Goal: Information Seeking & Learning: Learn about a topic

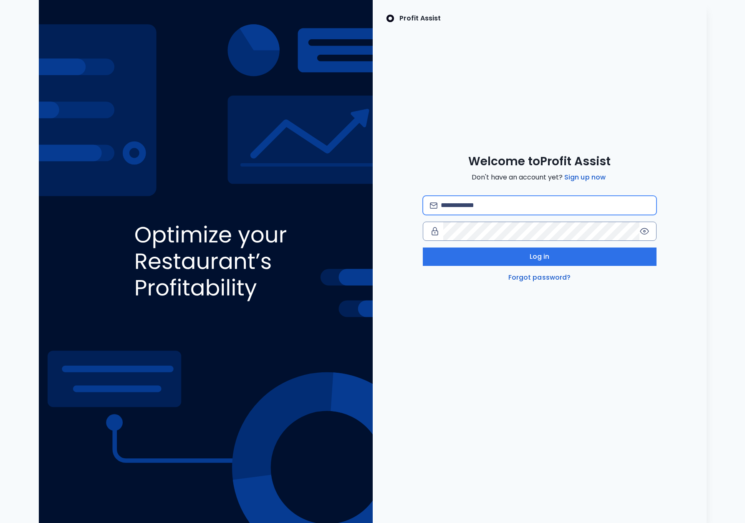
click at [466, 208] on input "email" at bounding box center [545, 205] width 208 height 18
type input "**********"
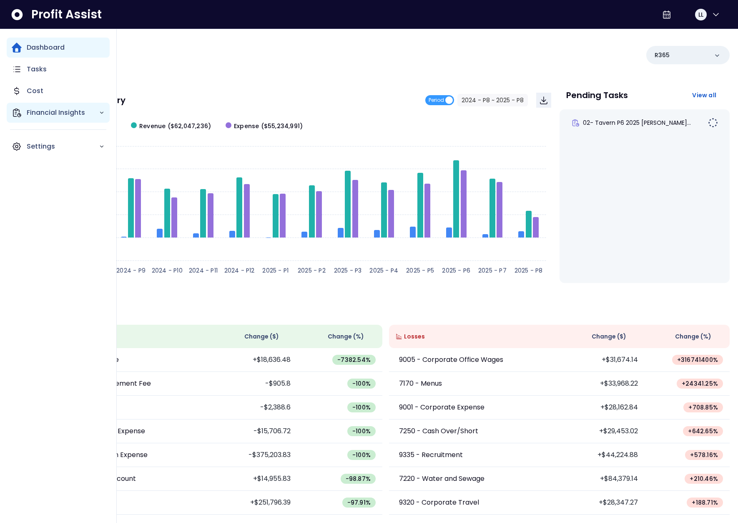
click at [38, 117] on p "Financial Insights" at bounding box center [63, 113] width 72 height 10
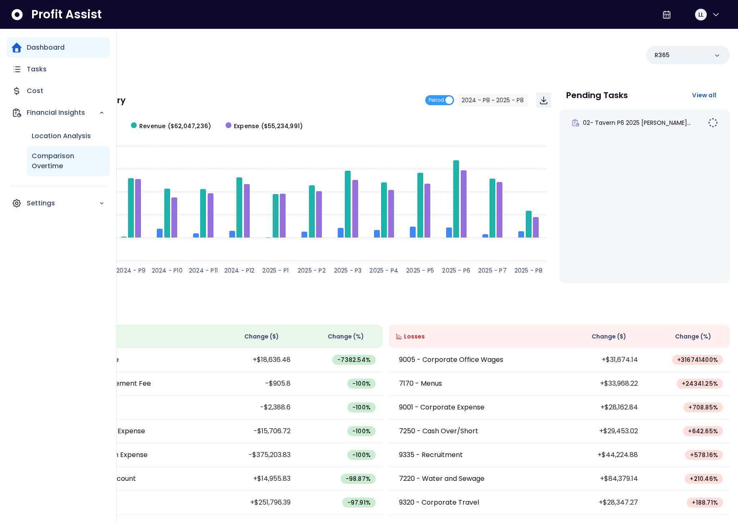
click at [68, 166] on p "Comparison Overtime" at bounding box center [68, 161] width 73 height 20
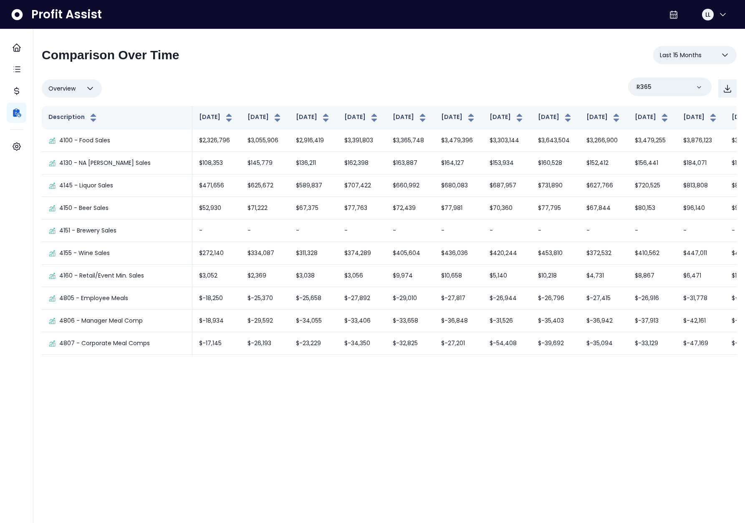
click at [686, 52] on span "Last 15 Months" at bounding box center [681, 55] width 42 height 10
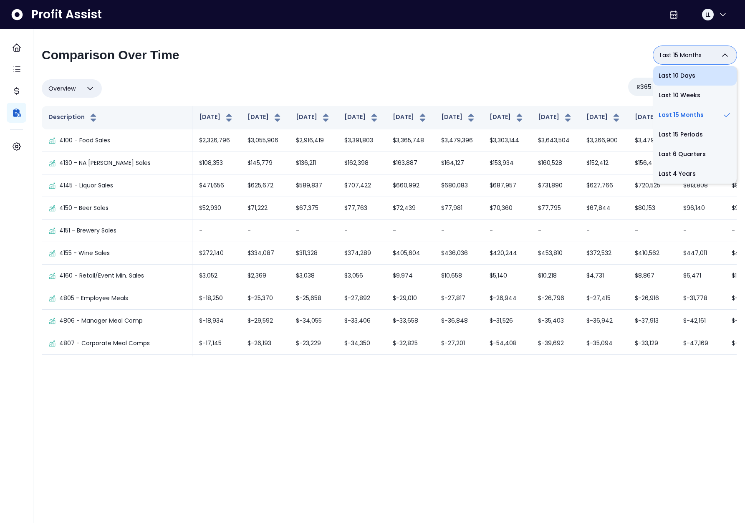
click at [685, 76] on li "Last 10 Days" at bounding box center [694, 76] width 83 height 20
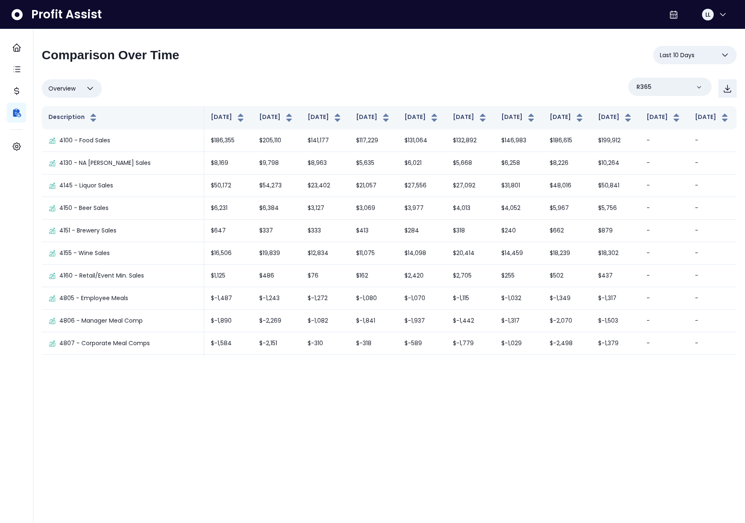
click at [694, 55] on button "Last 10 Days" at bounding box center [694, 55] width 83 height 18
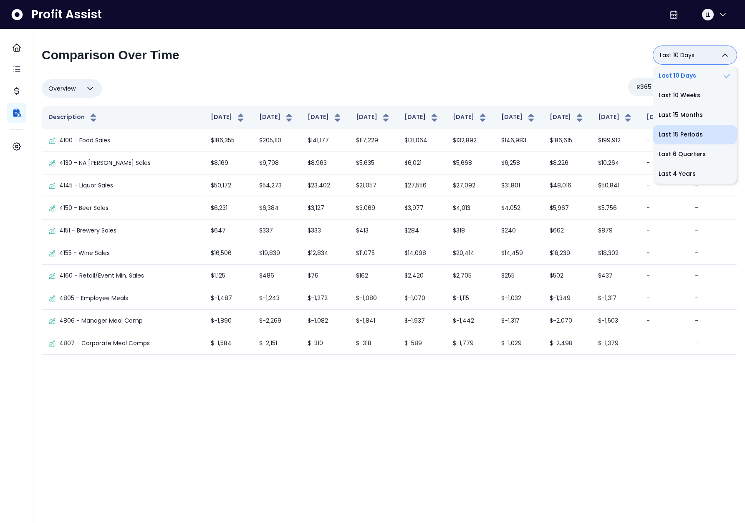
click at [687, 134] on li "Last 15 Periods" at bounding box center [694, 135] width 83 height 20
type input "**********"
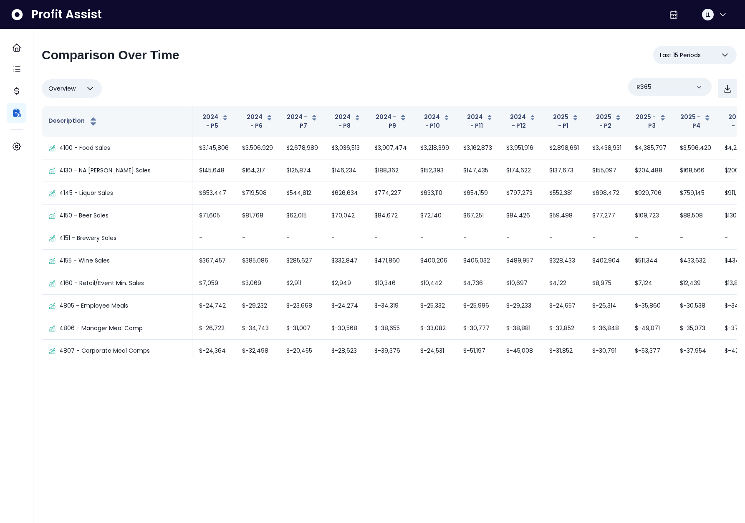
click at [485, 86] on div "Overview Overview % of cost % of sales % of budget ******** R365" at bounding box center [389, 89] width 695 height 22
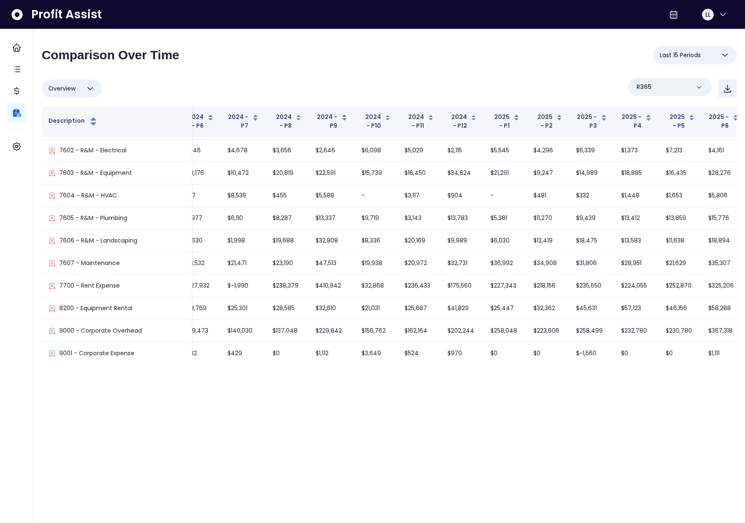
scroll to position [1786, 109]
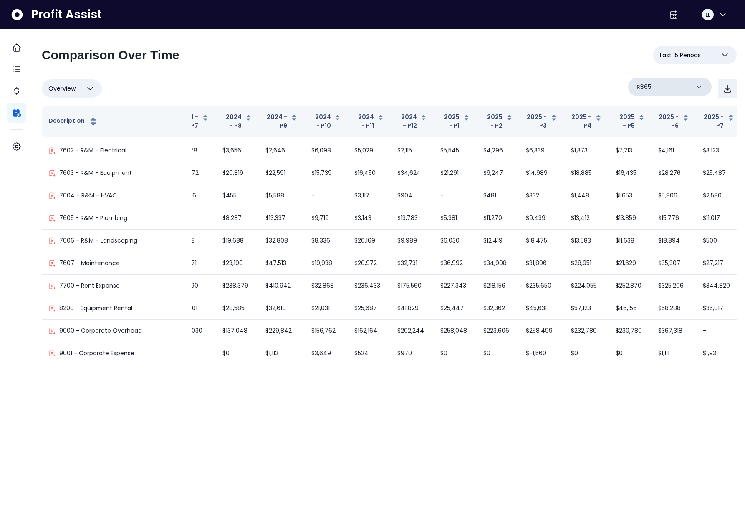
click at [654, 86] on div "R365" at bounding box center [669, 87] width 83 height 18
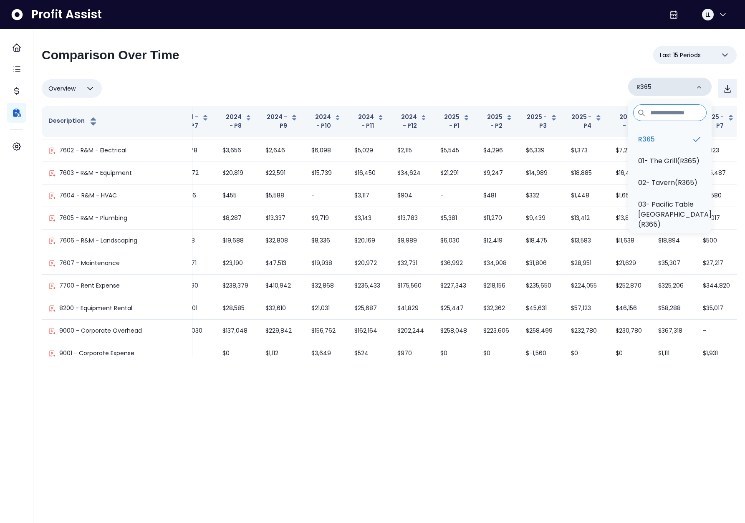
click at [656, 86] on div "R365" at bounding box center [669, 87] width 83 height 18
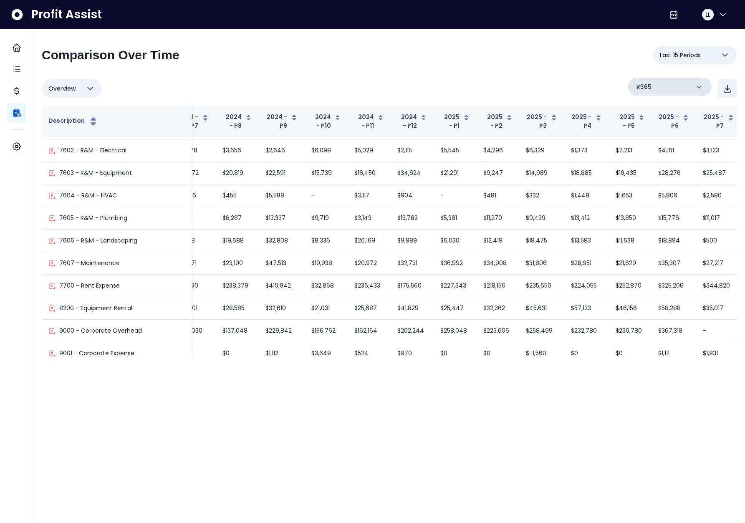
click at [652, 90] on div "R365" at bounding box center [669, 87] width 83 height 18
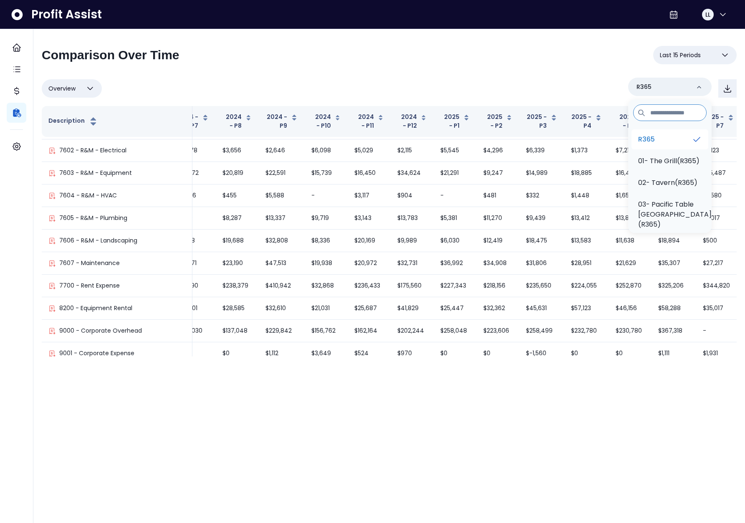
click at [656, 133] on li "R365" at bounding box center [669, 139] width 77 height 20
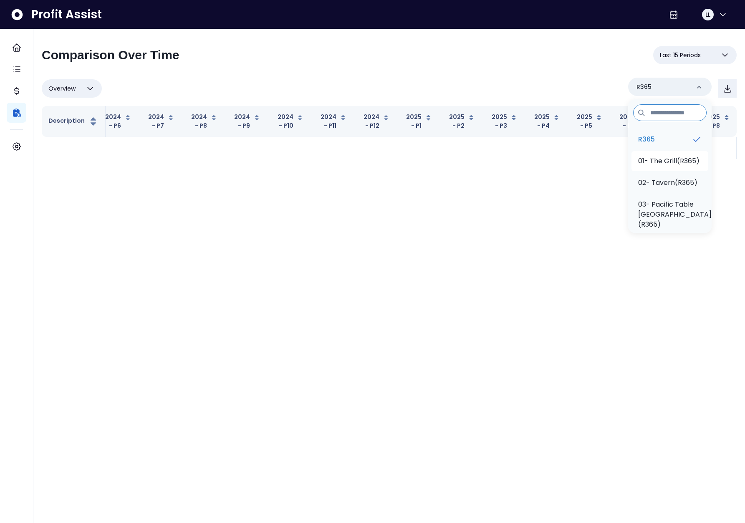
scroll to position [0, 29]
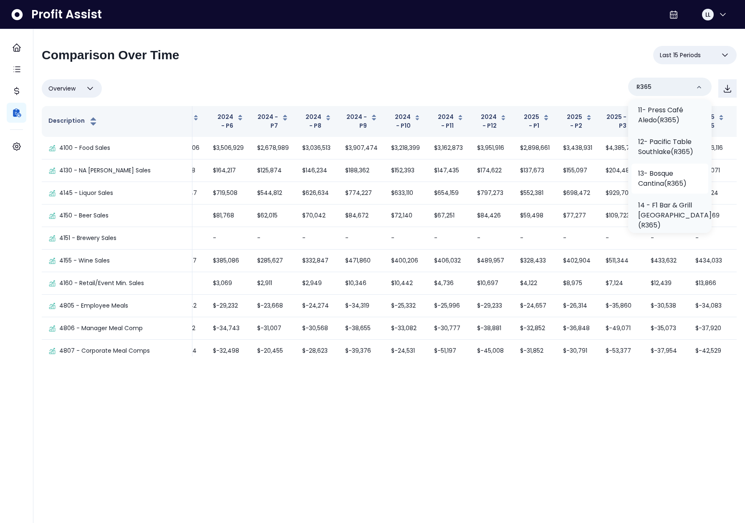
click at [666, 169] on p "13- Bosque Cantina(R365)" at bounding box center [669, 179] width 63 height 20
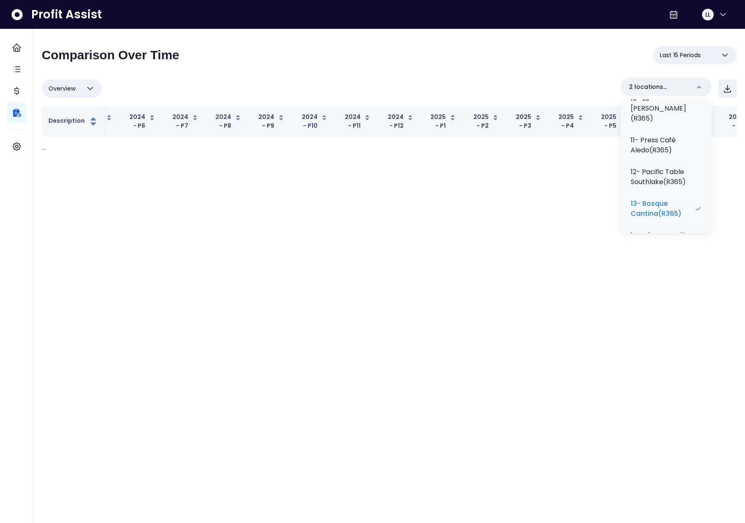
scroll to position [0, 0]
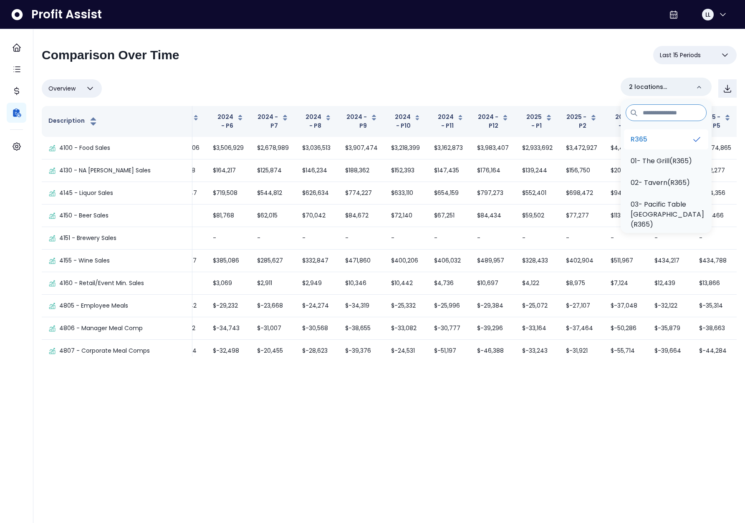
click at [660, 139] on li "R365" at bounding box center [666, 139] width 84 height 20
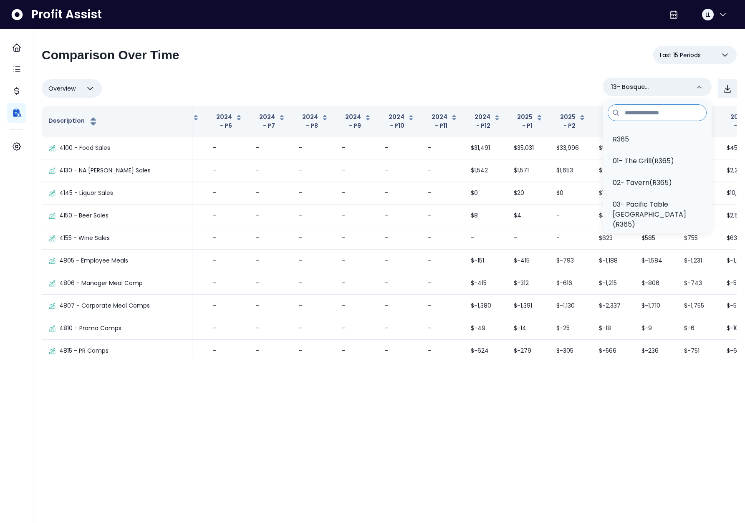
click at [526, 71] on div "**********" at bounding box center [389, 201] width 695 height 310
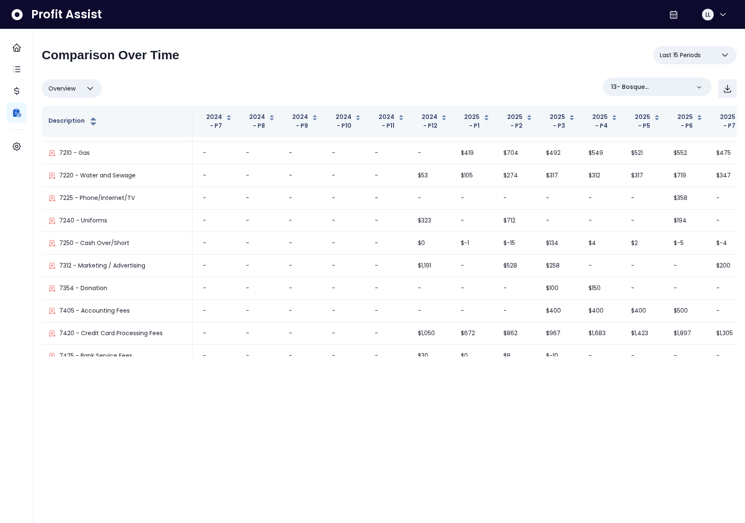
scroll to position [492, 82]
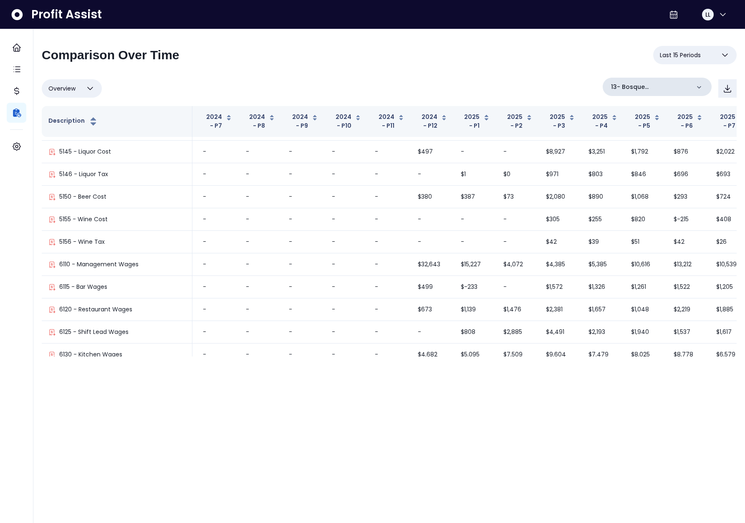
click at [638, 90] on p "13- Bosque Cantina(R365)" at bounding box center [650, 87] width 79 height 9
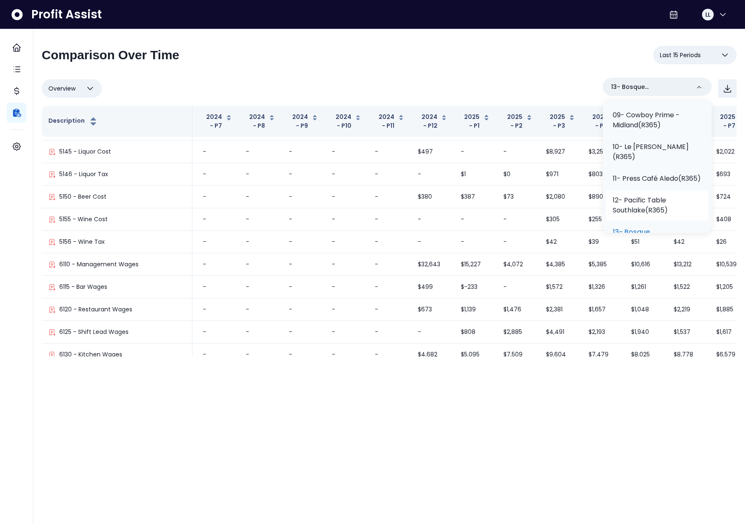
click at [651, 195] on p "12- Pacific Table Southlake(R365)" at bounding box center [656, 205] width 89 height 20
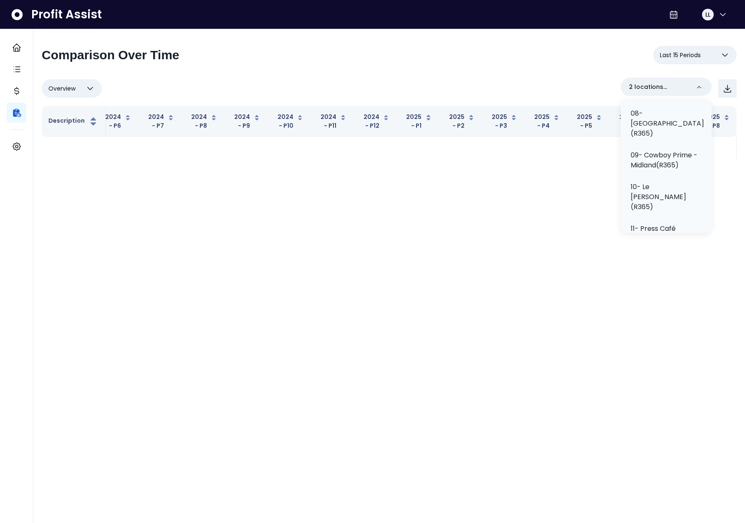
scroll to position [0, 29]
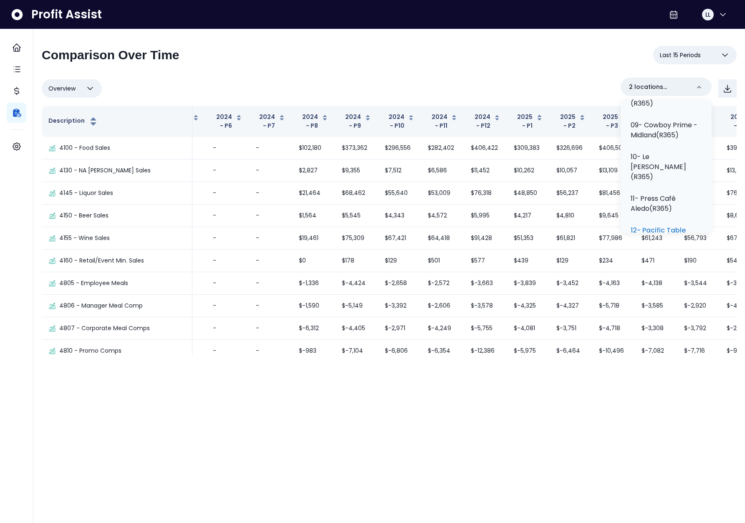
click at [665, 257] on p "13- Bosque Cantina(R365)" at bounding box center [662, 267] width 64 height 20
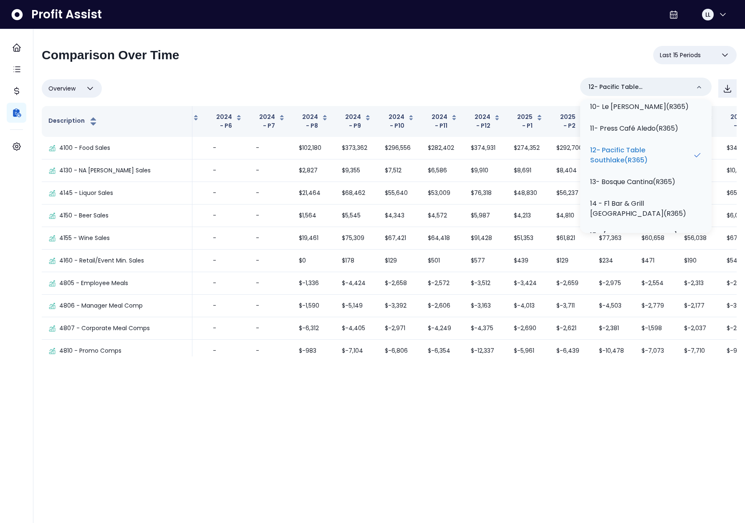
click at [511, 71] on div "**********" at bounding box center [389, 201] width 695 height 310
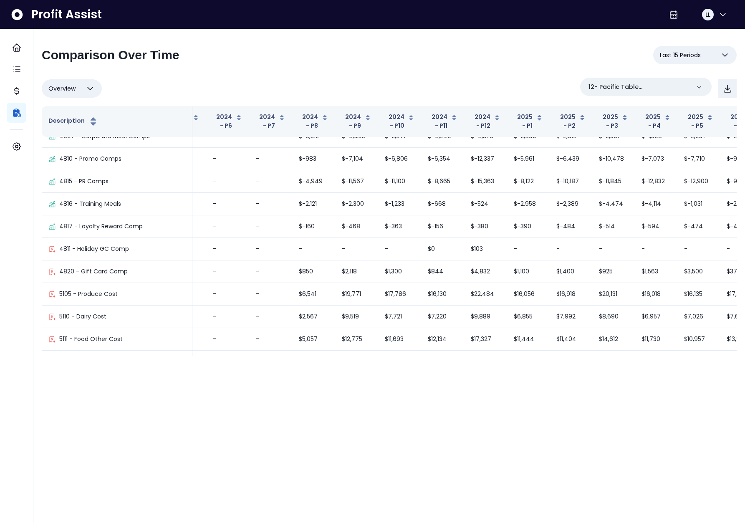
scroll to position [192, 82]
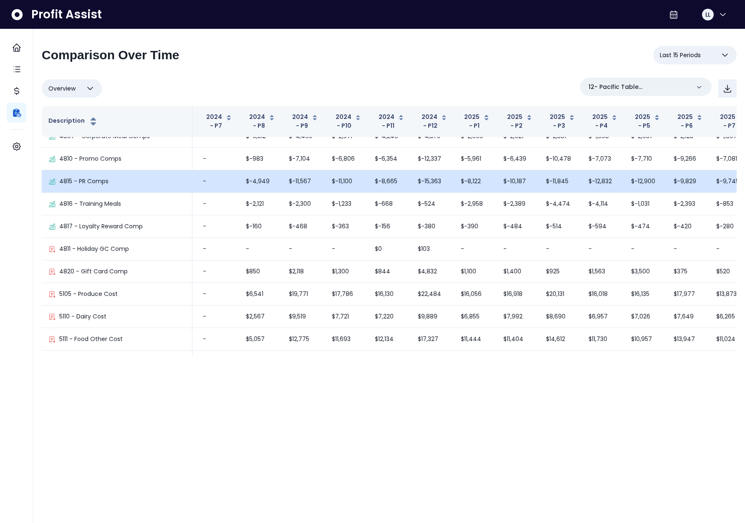
click at [582, 193] on td "$-12,832" at bounding box center [603, 181] width 43 height 23
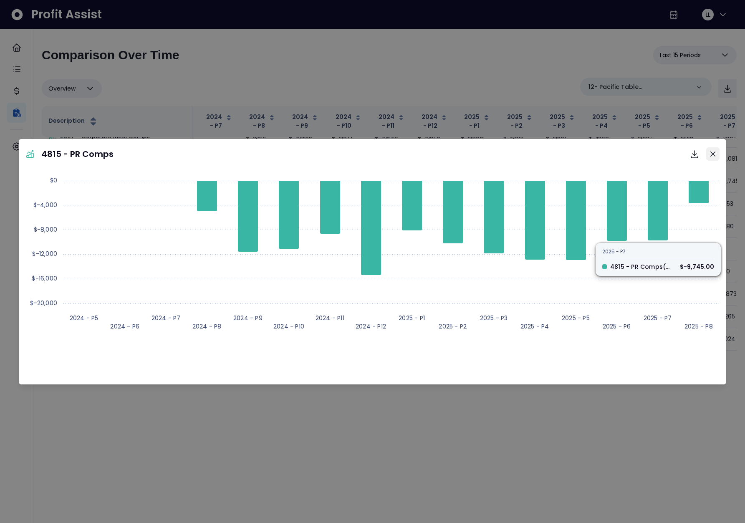
click at [716, 152] on button "Close" at bounding box center [712, 153] width 13 height 13
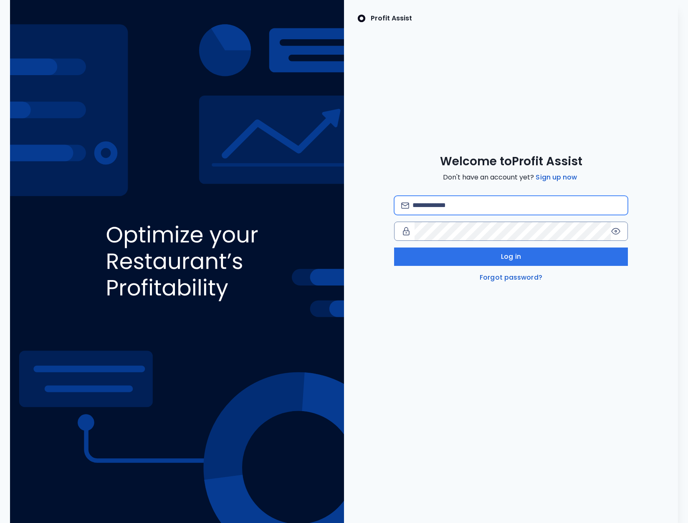
click at [428, 212] on input "email" at bounding box center [516, 205] width 208 height 18
type input "**********"
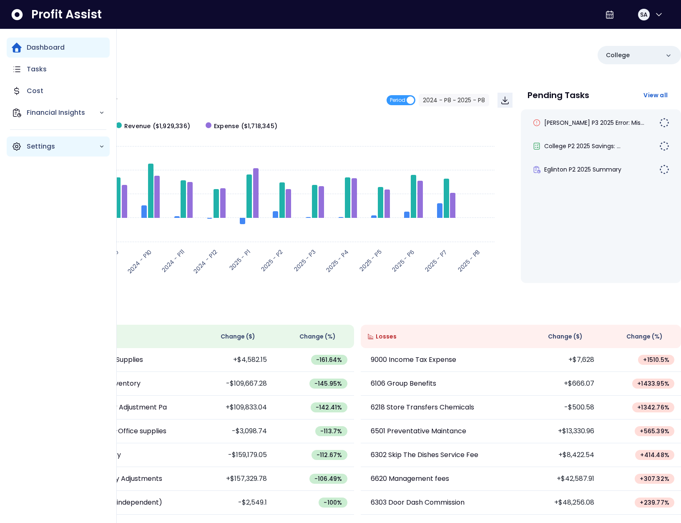
click at [14, 146] on icon "Main navigation" at bounding box center [17, 146] width 10 height 10
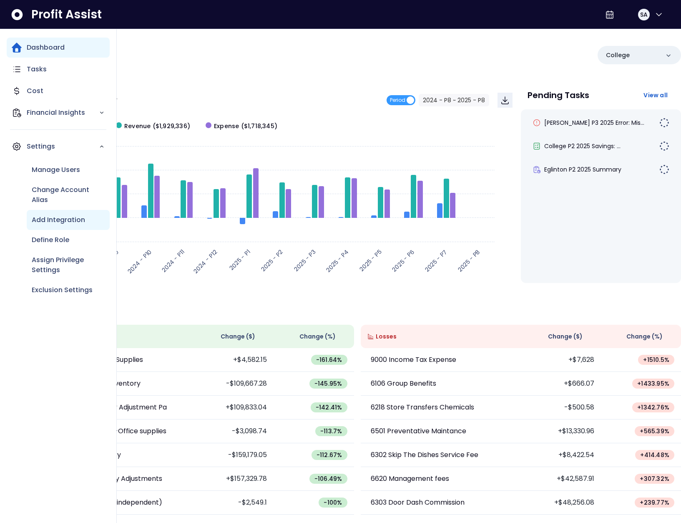
click at [58, 217] on p "Add Integration" at bounding box center [58, 220] width 53 height 10
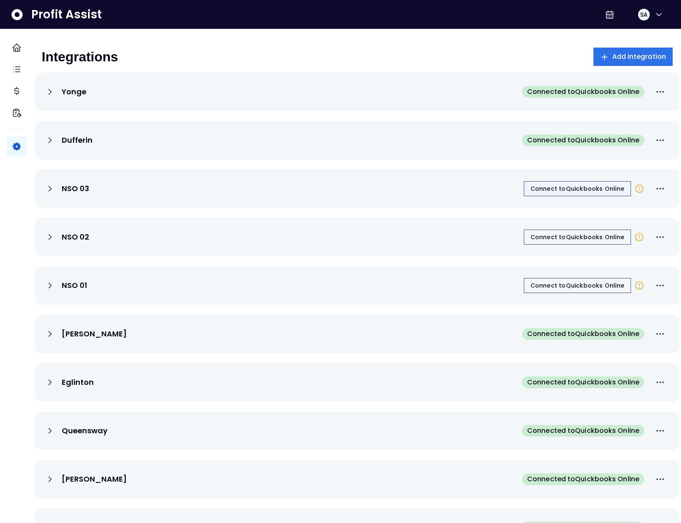
click at [556, 190] on span "Connect to Quickbooks Online" at bounding box center [578, 188] width 94 height 8
click at [166, 58] on div "Integrations Add Integration" at bounding box center [357, 57] width 631 height 18
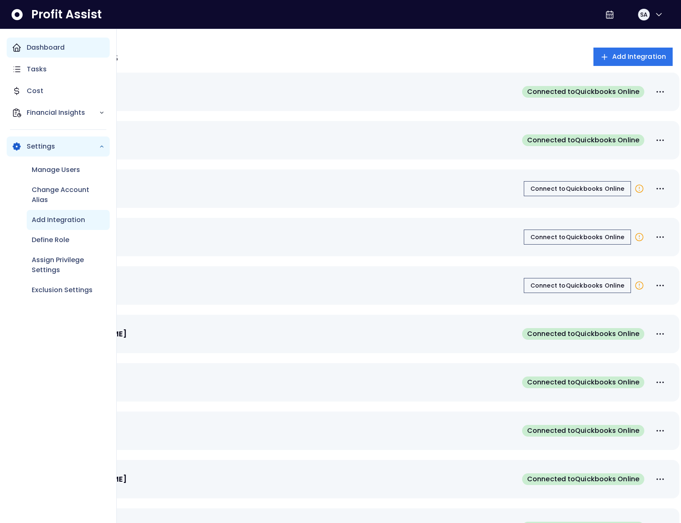
click at [25, 48] on div "Dashboard" at bounding box center [58, 48] width 103 height 20
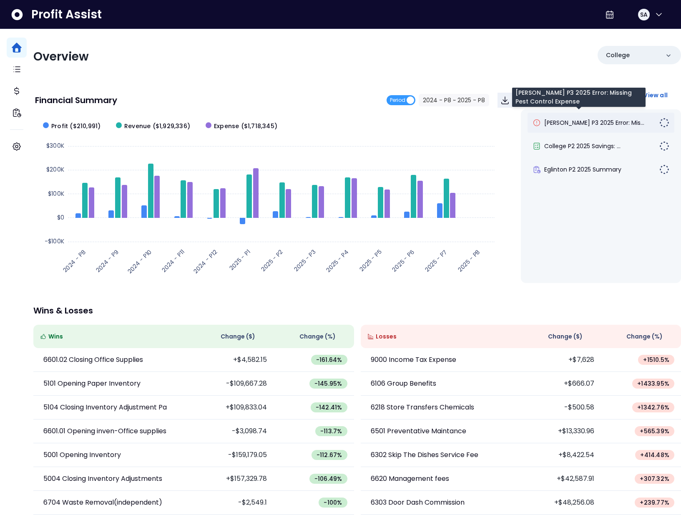
click at [549, 123] on span "Duncan P3 2025 Error: Mis..." at bounding box center [594, 122] width 100 height 8
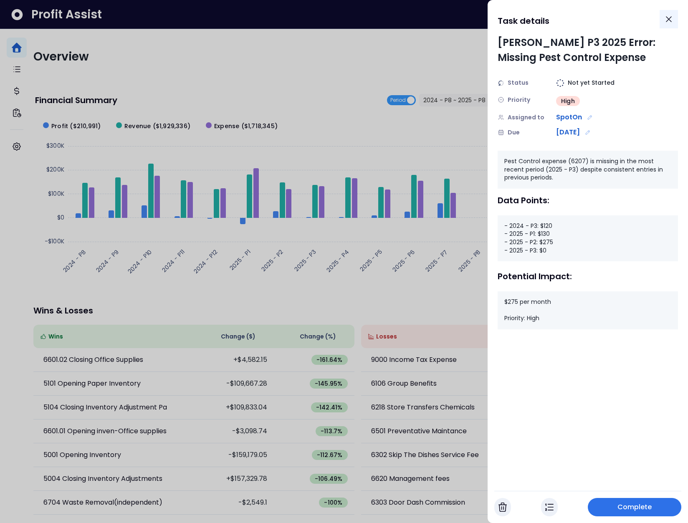
click at [663, 21] on icon "Close" at bounding box center [668, 19] width 10 height 10
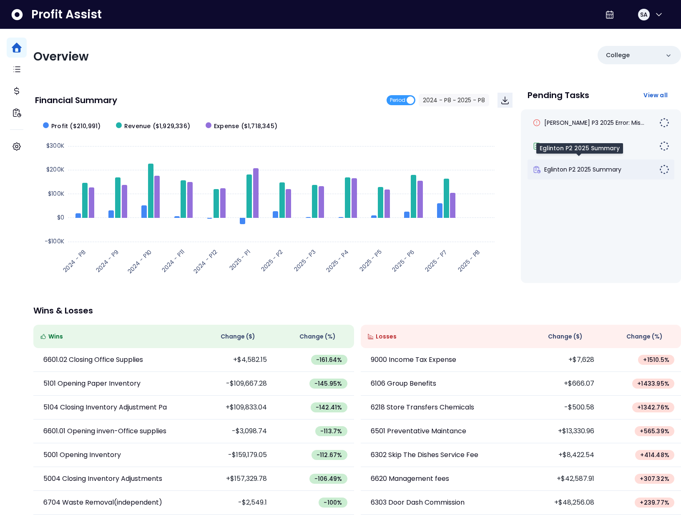
click at [587, 166] on span "Eglinton P2 2025 Summary" at bounding box center [582, 169] width 77 height 8
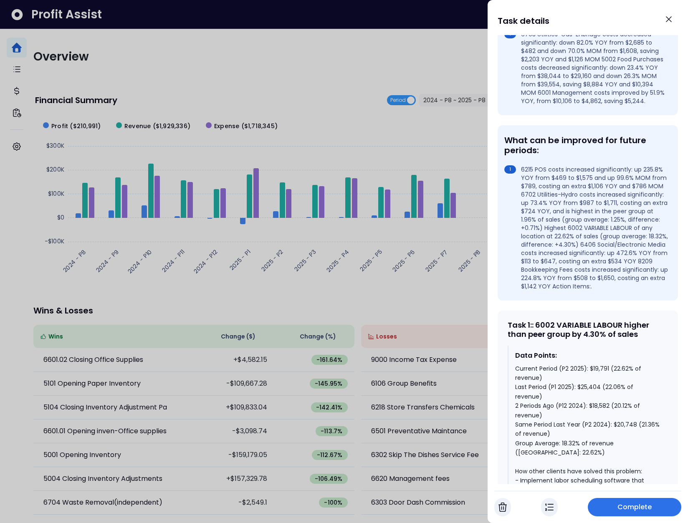
scroll to position [415, 0]
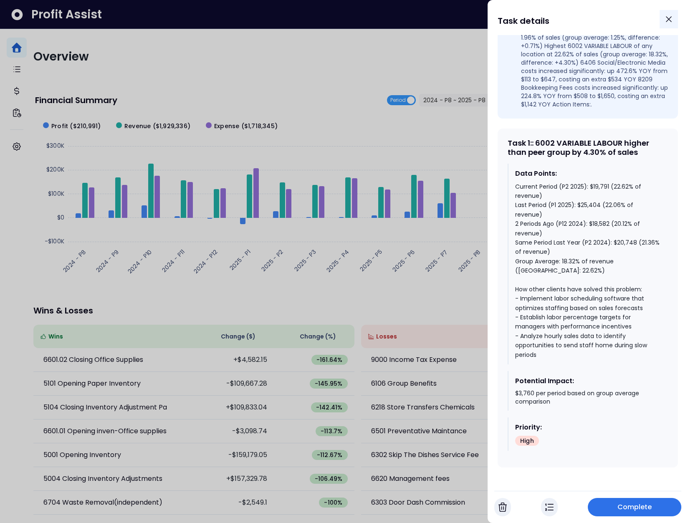
click at [666, 18] on icon "Close" at bounding box center [668, 19] width 10 height 10
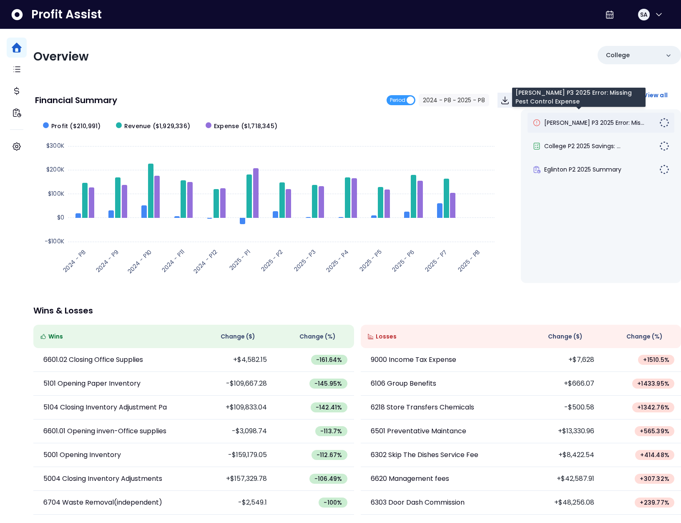
click at [581, 122] on span "Duncan P3 2025 Error: Mis..." at bounding box center [594, 122] width 100 height 8
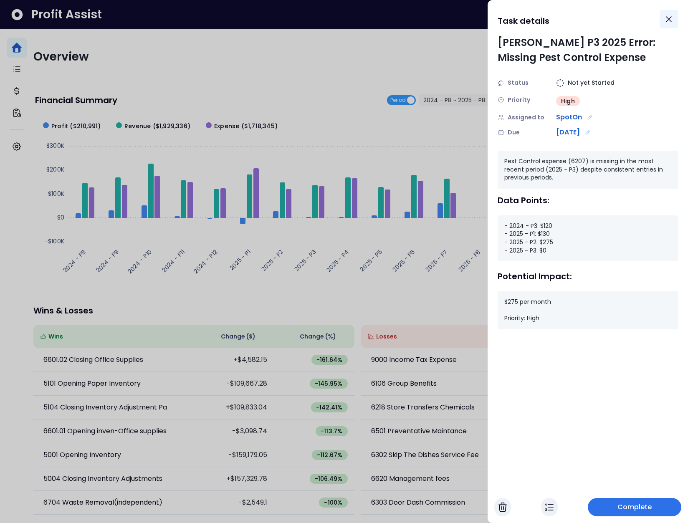
click at [672, 22] on icon "Close" at bounding box center [668, 19] width 10 height 10
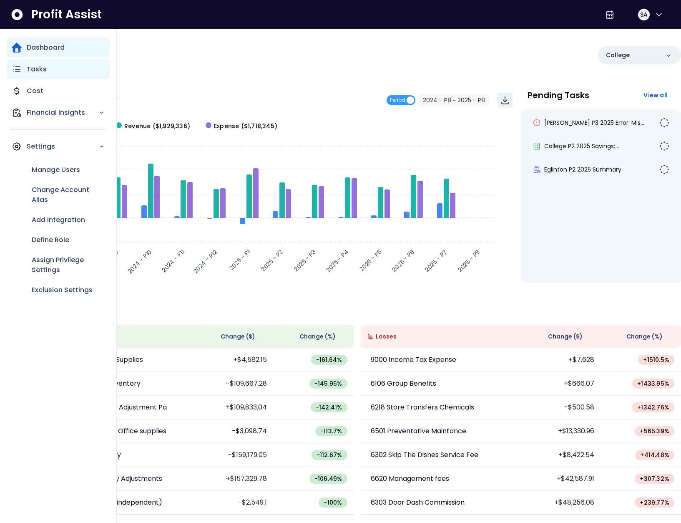
click at [34, 73] on p "Tasks" at bounding box center [37, 69] width 20 height 10
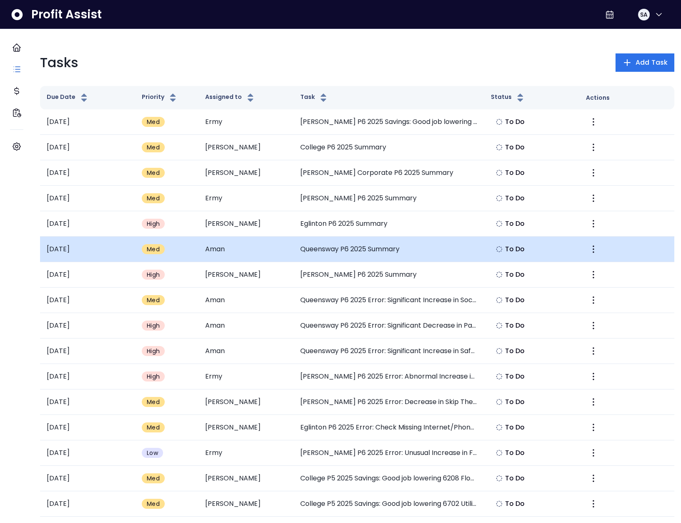
click at [337, 253] on td "Queensway P6 2025 Summary" at bounding box center [389, 249] width 190 height 25
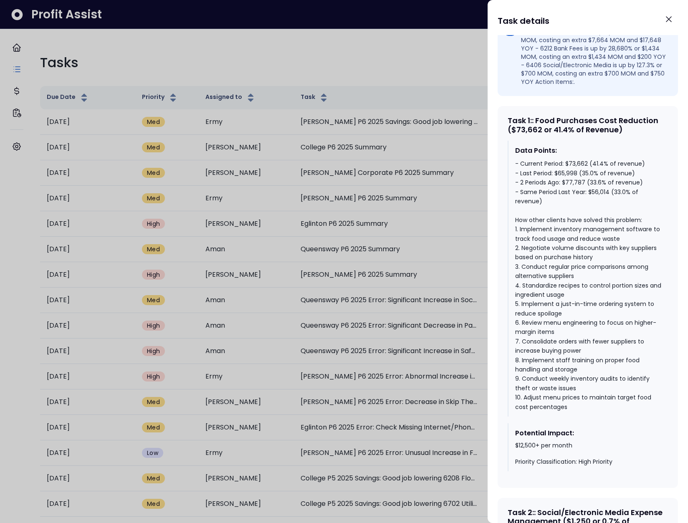
scroll to position [294, 0]
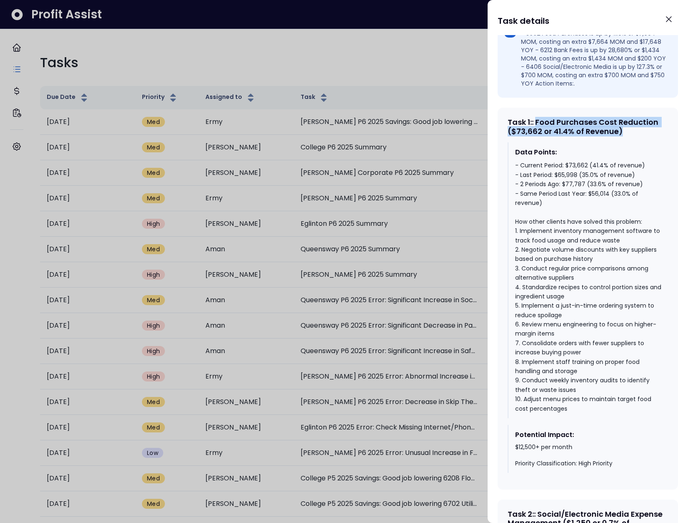
drag, startPoint x: 624, startPoint y: 141, endPoint x: 539, endPoint y: 133, distance: 85.5
click at [539, 133] on div "Task 1 : : Food Purchases Cost Reduction ($73,662 or 41.4% of Revenue)" at bounding box center [587, 127] width 160 height 18
click at [539, 134] on div "Task 1 : : Food Purchases Cost Reduction ($73,662 or 41.4% of Revenue)" at bounding box center [587, 127] width 160 height 18
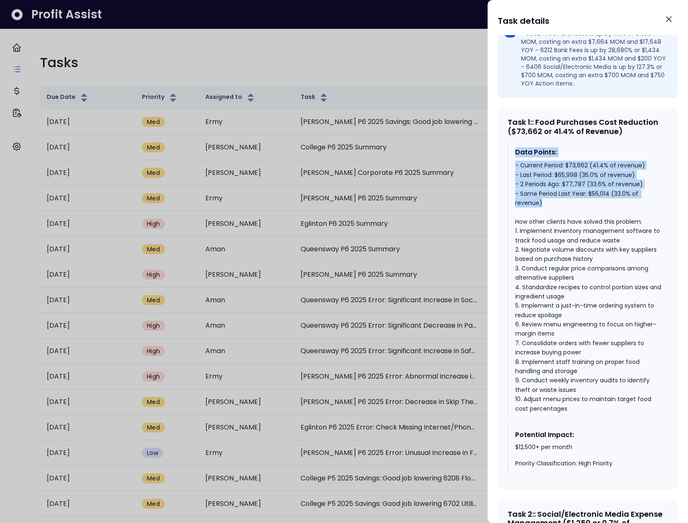
drag, startPoint x: 548, startPoint y: 214, endPoint x: 510, endPoint y: 162, distance: 63.6
click at [510, 162] on div "Data Points: - Current Period: $73,662 (41.4% of revenue) - Last Period: $65,99…" at bounding box center [587, 280] width 160 height 276
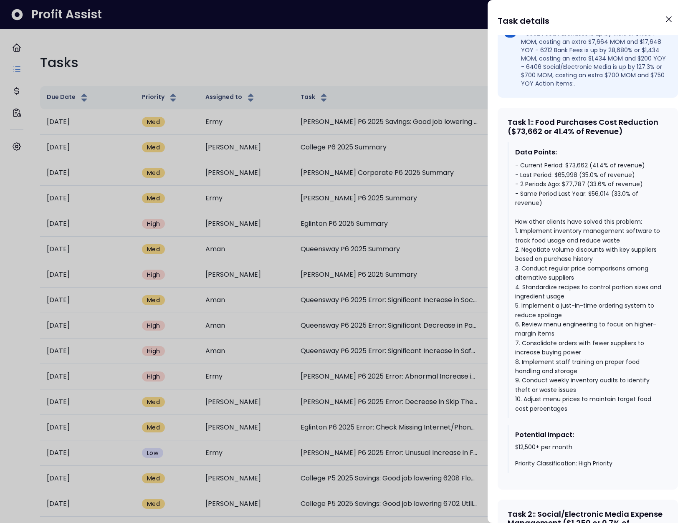
drag, startPoint x: 563, startPoint y: 242, endPoint x: 575, endPoint y: 248, distance: 14.0
click at [563, 242] on div "- Current Period: $73,662 (41.4% of revenue) - Last Period: $65,998 (35.0% of r…" at bounding box center [588, 287] width 146 height 252
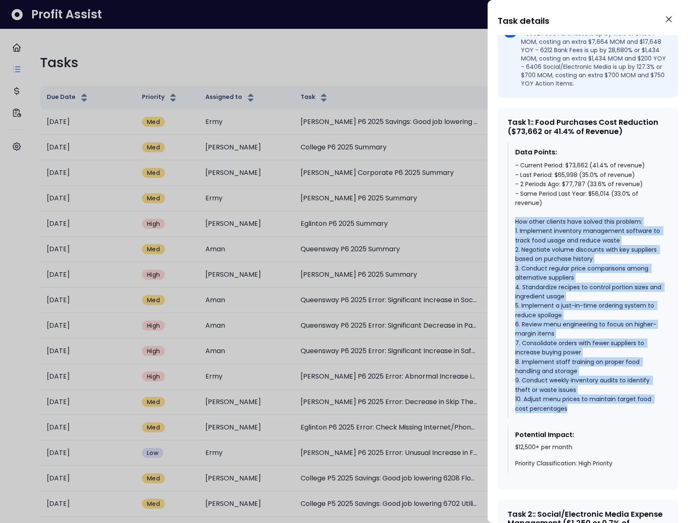
drag, startPoint x: 586, startPoint y: 411, endPoint x: 509, endPoint y: 231, distance: 195.8
click at [509, 231] on div "Data Points: - Current Period: $73,662 (41.4% of revenue) - Last Period: $65,99…" at bounding box center [587, 280] width 160 height 276
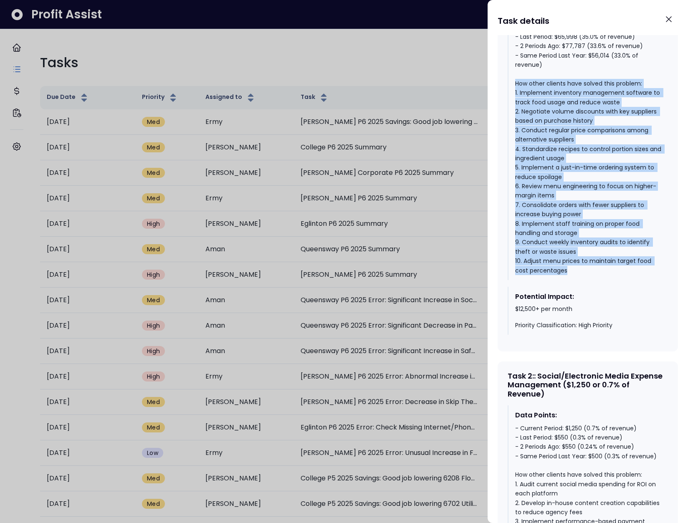
scroll to position [446, 0]
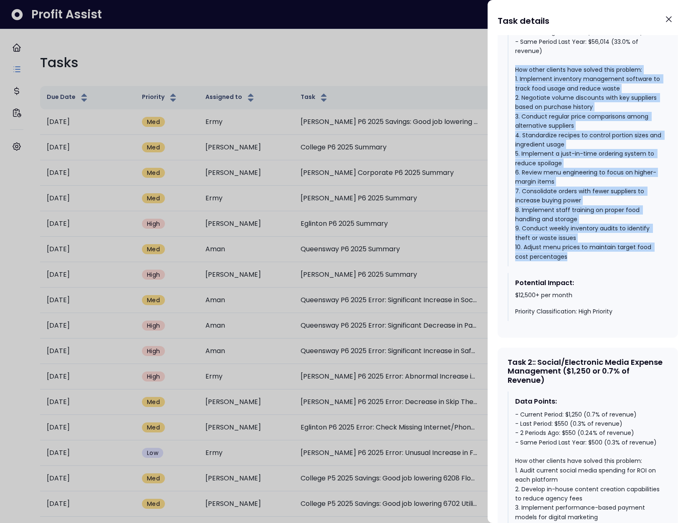
click at [575, 238] on div "- Current Period: $73,662 (41.4% of revenue) - Last Period: $65,998 (35.0% of r…" at bounding box center [588, 135] width 146 height 252
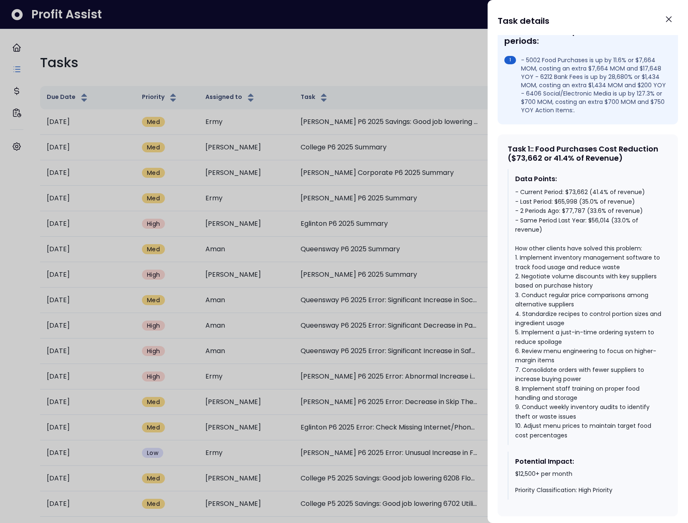
scroll to position [266, 0]
click at [420, 72] on div at bounding box center [344, 261] width 688 height 523
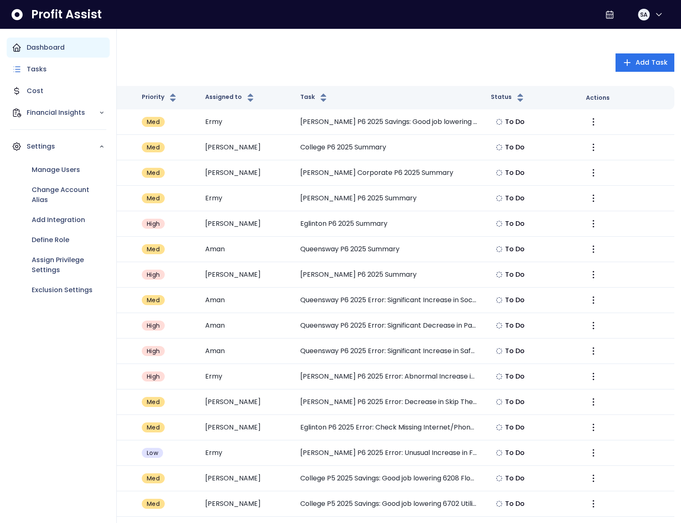
click at [15, 49] on icon "Main navigation" at bounding box center [17, 48] width 8 height 8
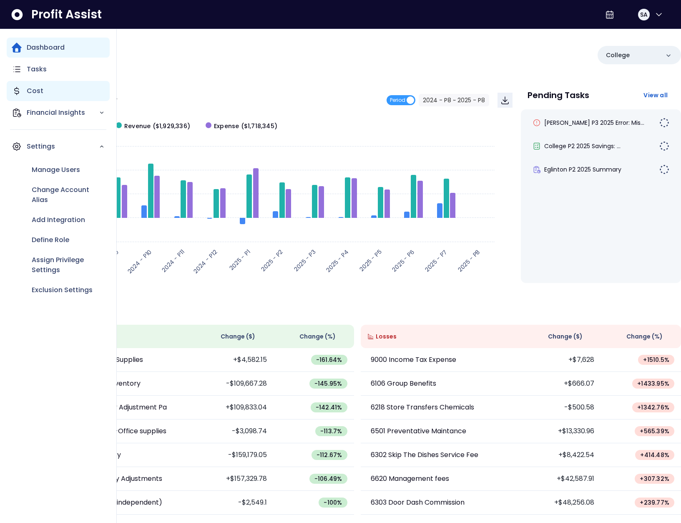
click at [15, 93] on icon "Main navigation" at bounding box center [17, 91] width 4 height 8
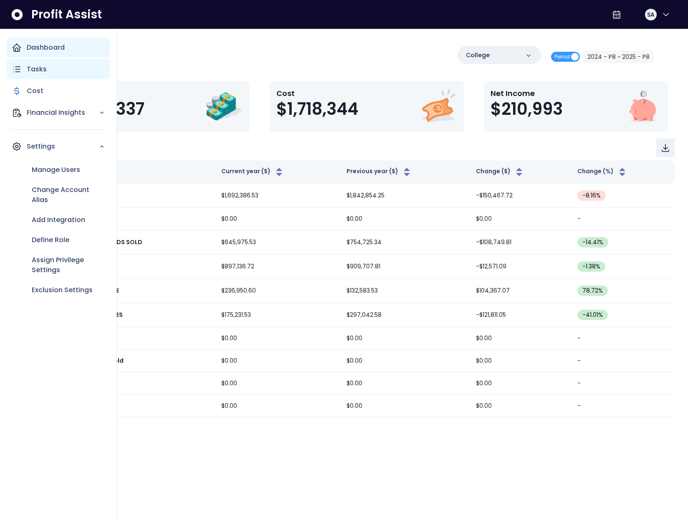
click at [34, 68] on p "Tasks" at bounding box center [37, 69] width 20 height 10
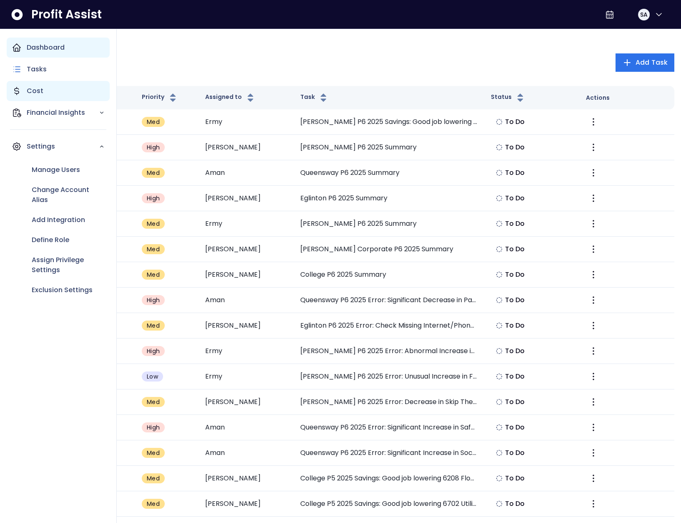
click at [17, 96] on div "Cost" at bounding box center [58, 91] width 103 height 20
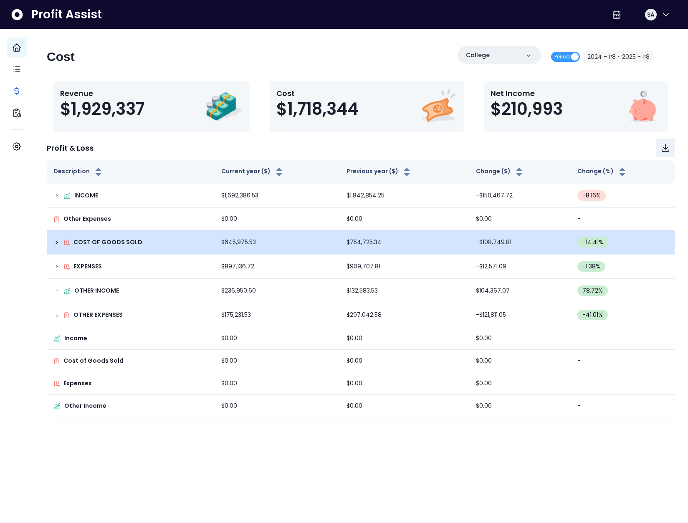
click at [60, 244] on icon at bounding box center [56, 242] width 7 height 7
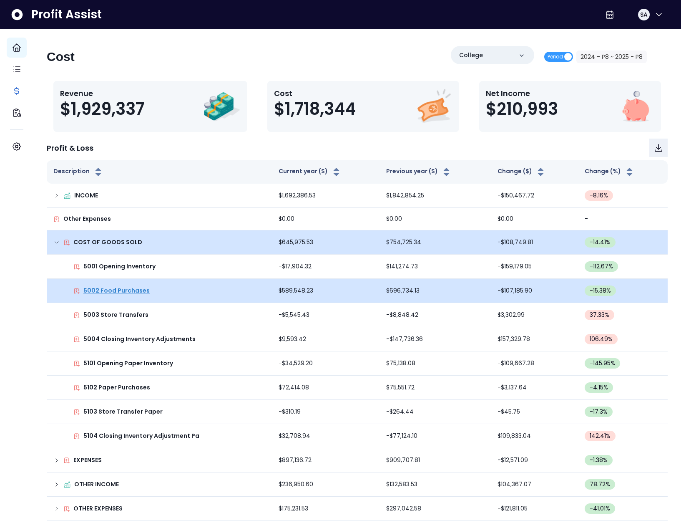
click at [131, 291] on p "5002 Food Purchases" at bounding box center [116, 290] width 66 height 9
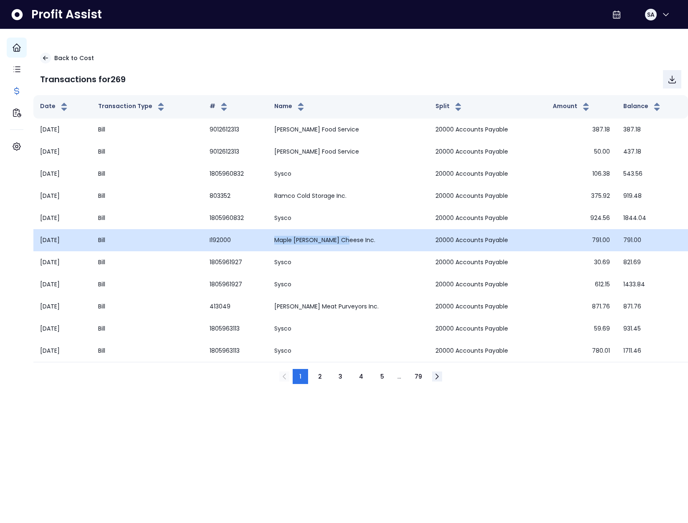
drag, startPoint x: 290, startPoint y: 239, endPoint x: 377, endPoint y: 241, distance: 87.2
click at [377, 241] on td "Maple Dale Cheese Inc." at bounding box center [347, 240] width 161 height 22
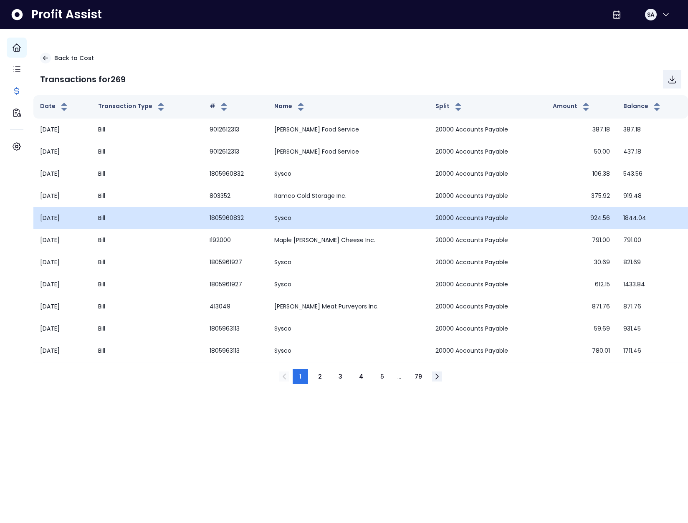
click at [293, 222] on td "Sysco" at bounding box center [347, 218] width 161 height 22
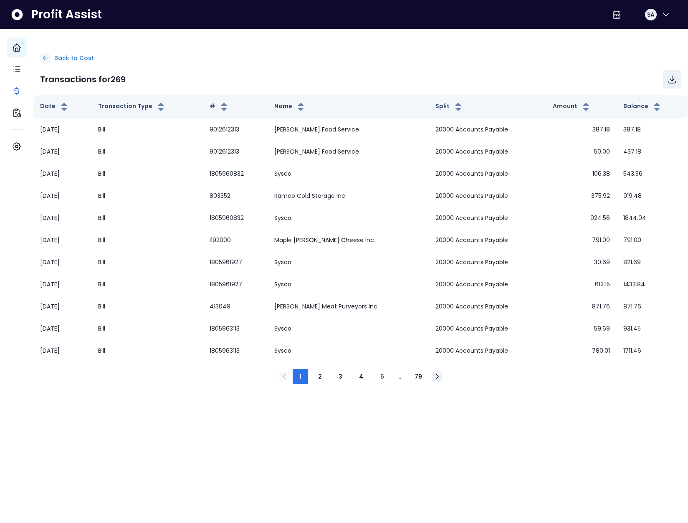
click at [72, 57] on p "Back to Cost" at bounding box center [74, 58] width 40 height 9
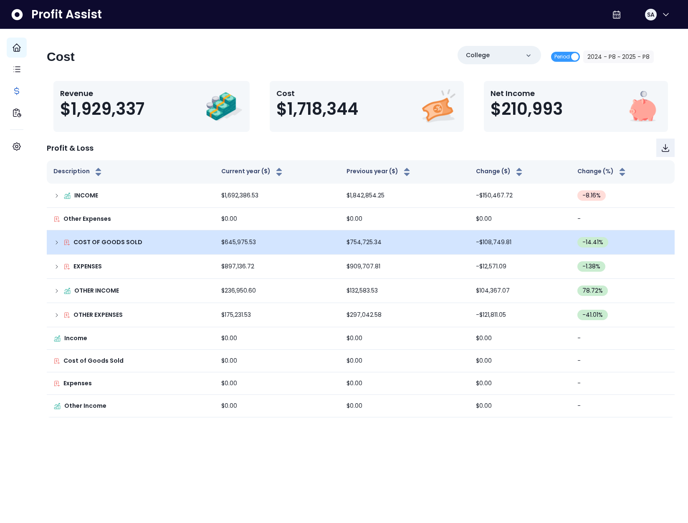
click at [60, 244] on icon at bounding box center [56, 242] width 7 height 7
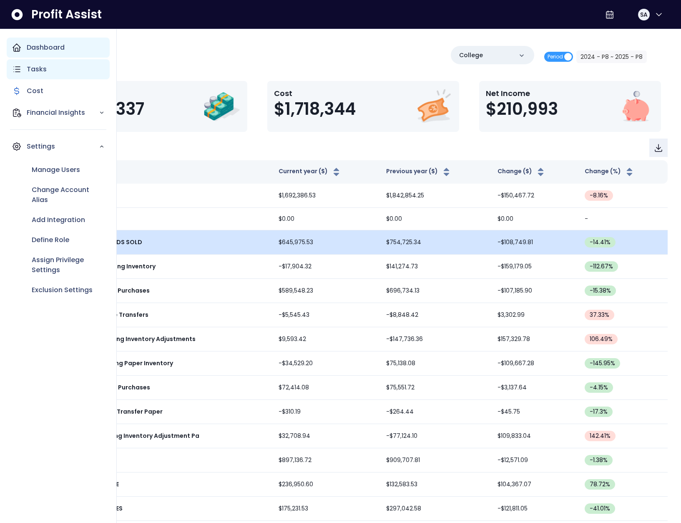
click at [29, 69] on p "Tasks" at bounding box center [37, 69] width 20 height 10
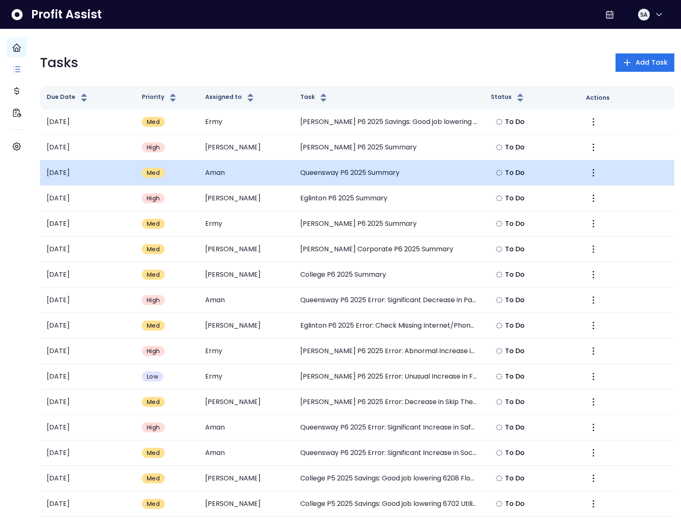
click at [354, 179] on td "Queensway P6 2025 Summary" at bounding box center [389, 172] width 190 height 25
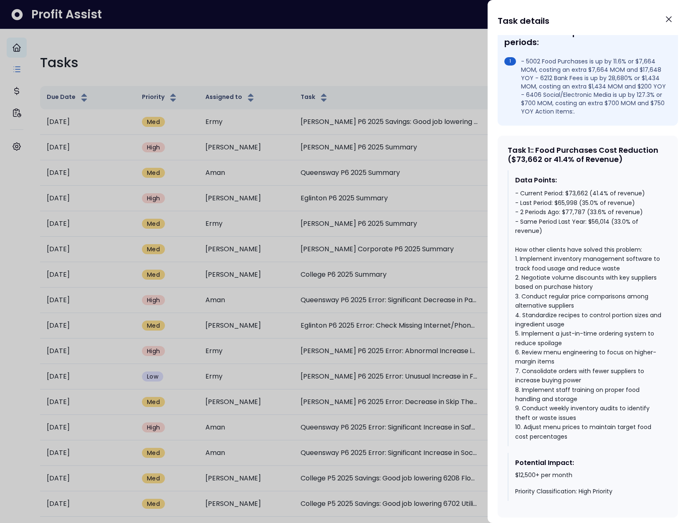
scroll to position [265, 0]
click at [535, 203] on div "- Current Period: $73,662 (41.4% of revenue) - Last Period: $65,998 (35.0% of r…" at bounding box center [588, 315] width 146 height 252
click at [536, 202] on div "- Current Period: $73,662 (41.4% of revenue) - Last Period: $65,998 (35.0% of r…" at bounding box center [588, 315] width 146 height 252
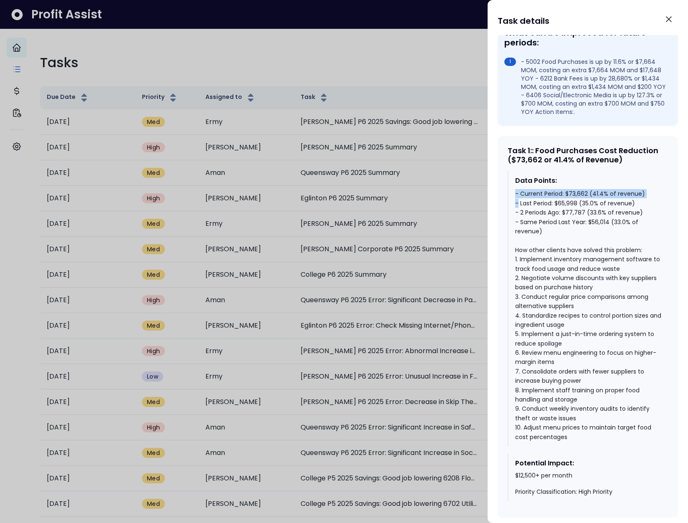
click at [539, 202] on div "- Current Period: $73,662 (41.4% of revenue) - Last Period: $65,998 (35.0% of r…" at bounding box center [588, 315] width 146 height 252
click at [545, 209] on div "- Current Period: $73,662 (41.4% of revenue) - Last Period: $65,998 (35.0% of r…" at bounding box center [588, 315] width 146 height 252
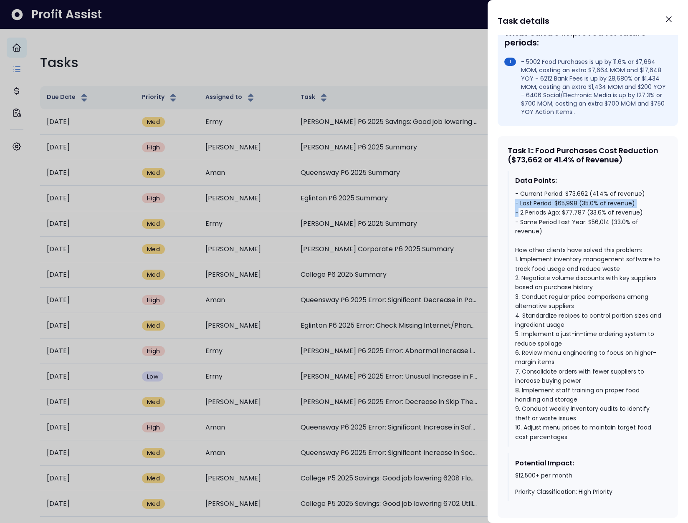
click at [545, 209] on div "- Current Period: $73,662 (41.4% of revenue) - Last Period: $65,998 (35.0% of r…" at bounding box center [588, 315] width 146 height 252
click at [544, 218] on div "- Current Period: $73,662 (41.4% of revenue) - Last Period: $65,998 (35.0% of r…" at bounding box center [588, 315] width 146 height 252
click at [547, 227] on div "- Current Period: $73,662 (41.4% of revenue) - Last Period: $65,998 (35.0% of r…" at bounding box center [588, 315] width 146 height 252
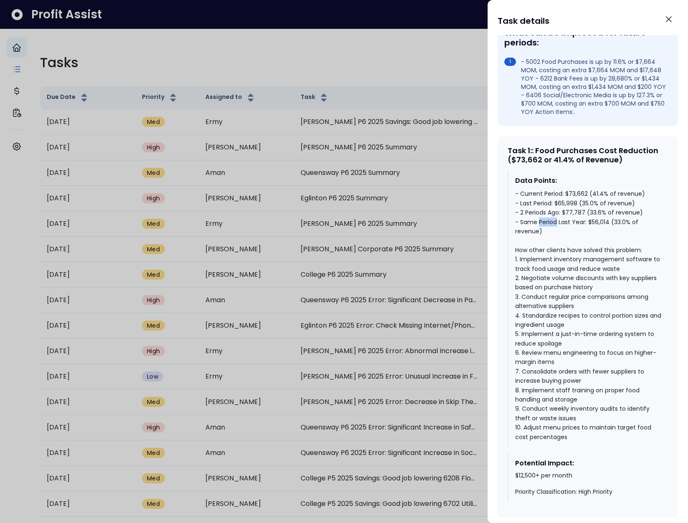
click at [547, 227] on div "- Current Period: $73,662 (41.4% of revenue) - Last Period: $65,998 (35.0% of r…" at bounding box center [588, 315] width 146 height 252
click at [552, 240] on div "- Current Period: $73,662 (41.4% of revenue) - Last Period: $65,998 (35.0% of r…" at bounding box center [588, 315] width 146 height 252
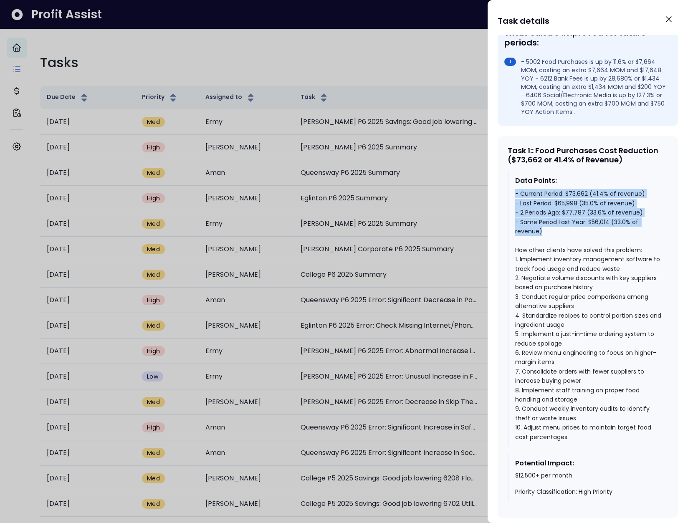
drag, startPoint x: 552, startPoint y: 243, endPoint x: 510, endPoint y: 202, distance: 59.0
click at [510, 202] on div "Data Points: - Current Period: $73,662 (41.4% of revenue) - Last Period: $65,99…" at bounding box center [587, 309] width 160 height 276
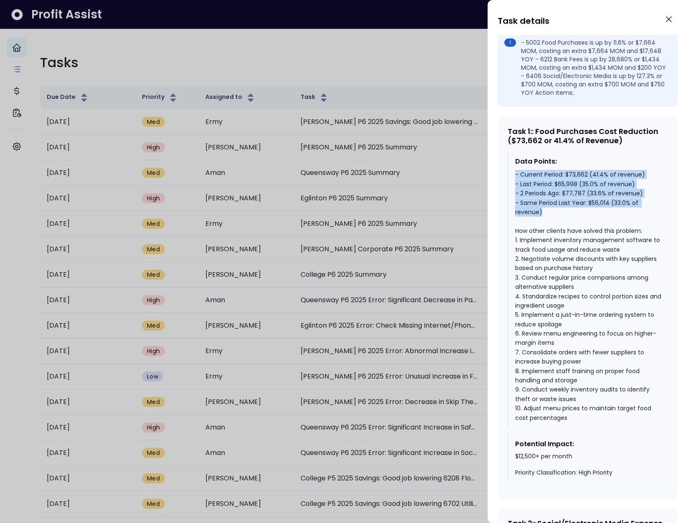
scroll to position [382, 0]
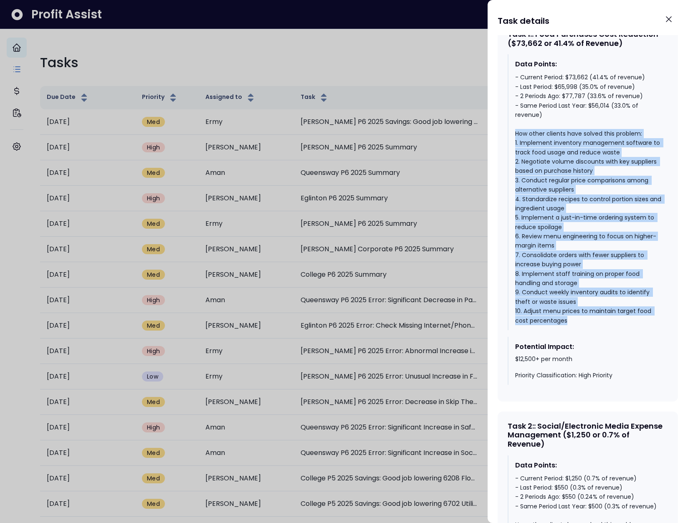
drag, startPoint x: 580, startPoint y: 326, endPoint x: 499, endPoint y: 144, distance: 199.5
click at [499, 144] on div "Task 1 : : Food Purchases Cost Reduction ($73,662 or 41.4% of Revenue) Data Poi…" at bounding box center [587, 211] width 180 height 382
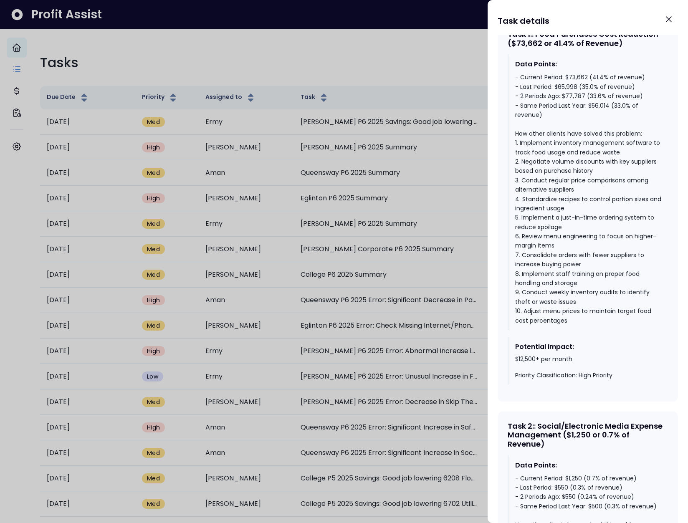
click at [381, 55] on div at bounding box center [344, 261] width 688 height 523
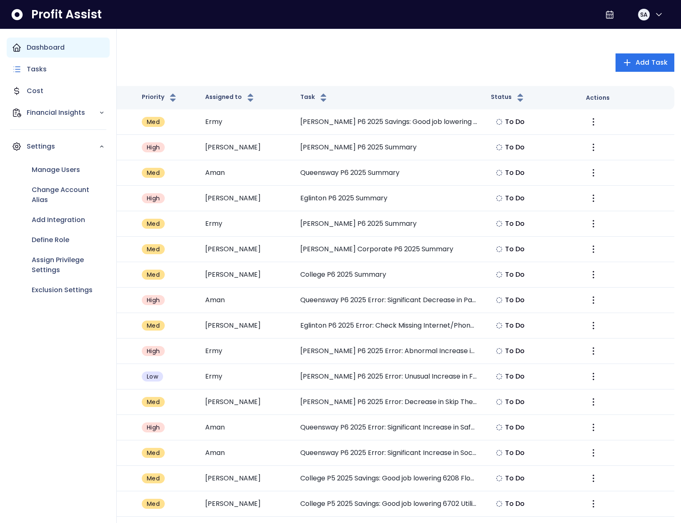
click at [20, 47] on icon "Main navigation" at bounding box center [17, 48] width 8 height 8
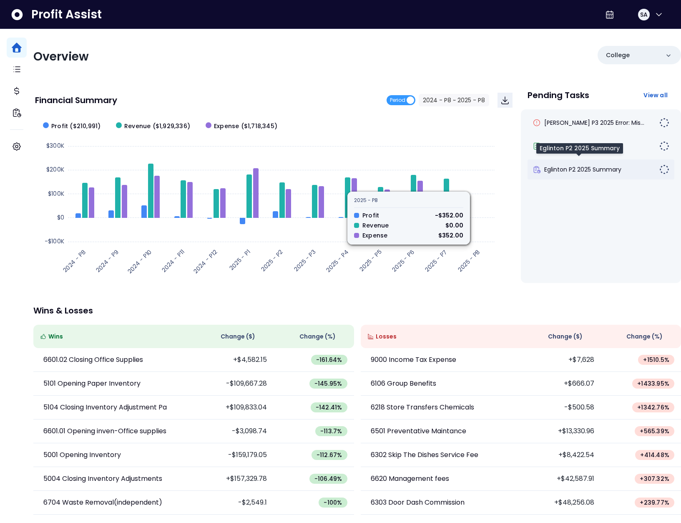
click at [555, 168] on span "Eglinton P2 2025 Summary" at bounding box center [582, 169] width 77 height 8
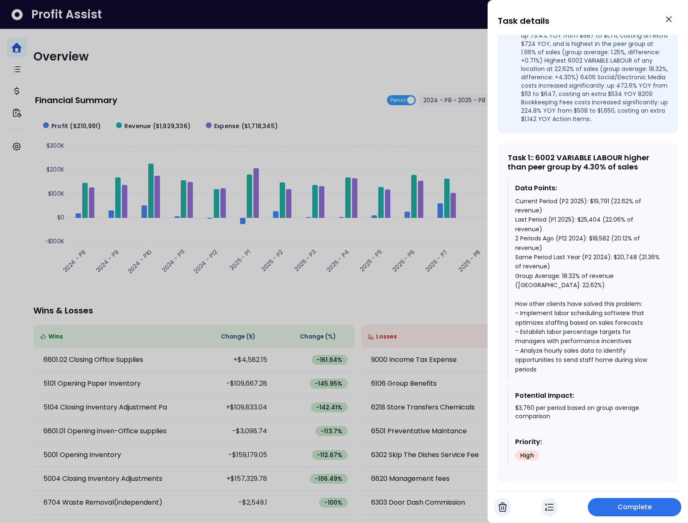
scroll to position [391, 0]
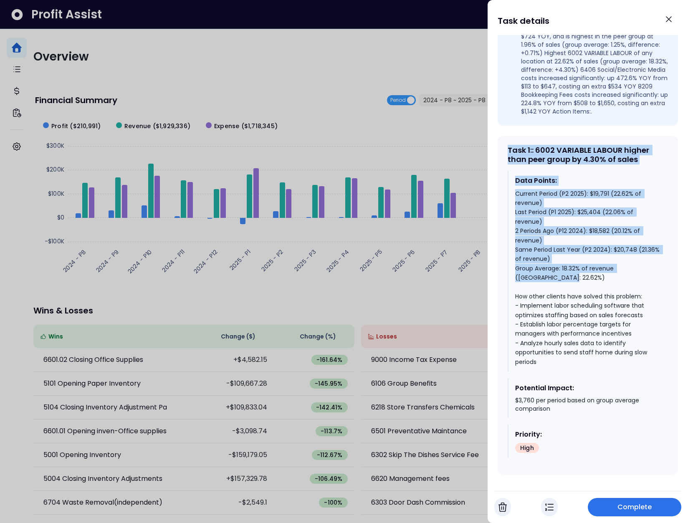
drag, startPoint x: 502, startPoint y: 164, endPoint x: 614, endPoint y: 291, distance: 169.3
click at [614, 291] on div "Task 1 : : 6002 VARIABLE LABOUR higher than peer group by 4.30% of sales Data P…" at bounding box center [587, 305] width 180 height 339
click at [664, 15] on icon "Close" at bounding box center [668, 19] width 10 height 10
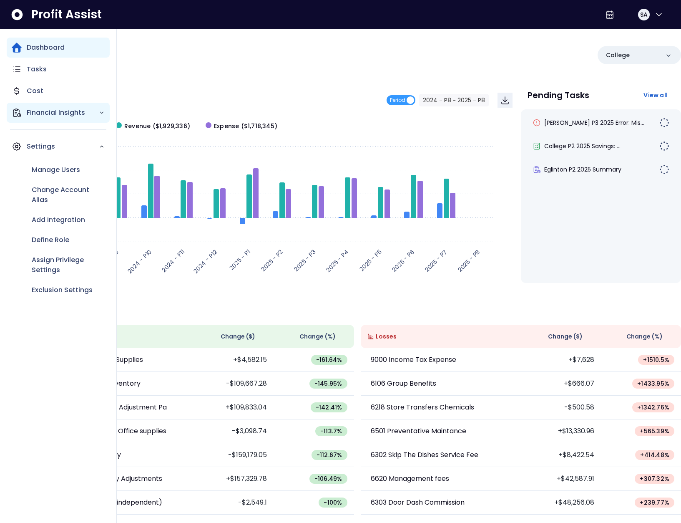
click at [25, 113] on div "Financial Insights" at bounding box center [58, 113] width 103 height 20
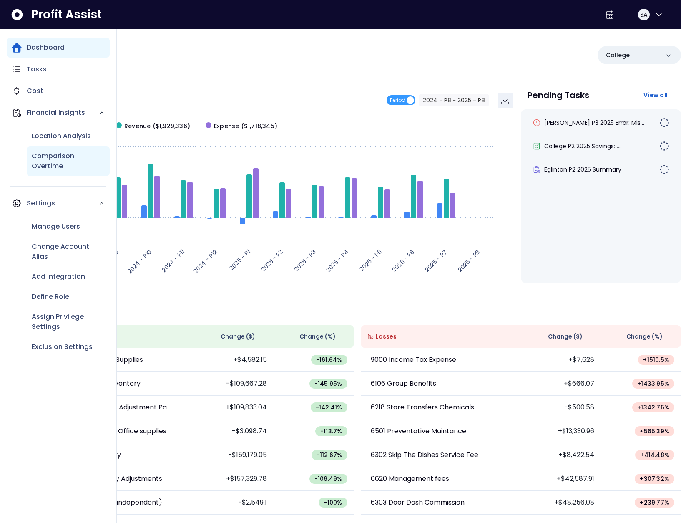
click at [57, 167] on p "Comparison Overtime" at bounding box center [68, 161] width 73 height 20
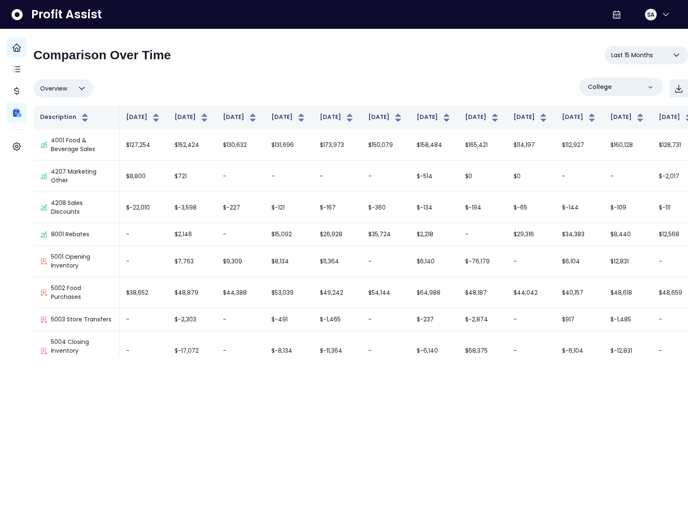
click at [619, 53] on span "Last 15 Months" at bounding box center [632, 55] width 42 height 10
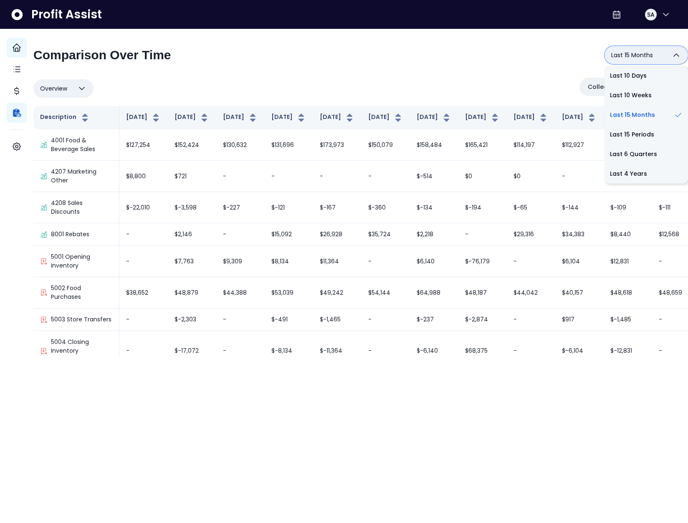
click at [412, 76] on div "**********" at bounding box center [360, 201] width 654 height 310
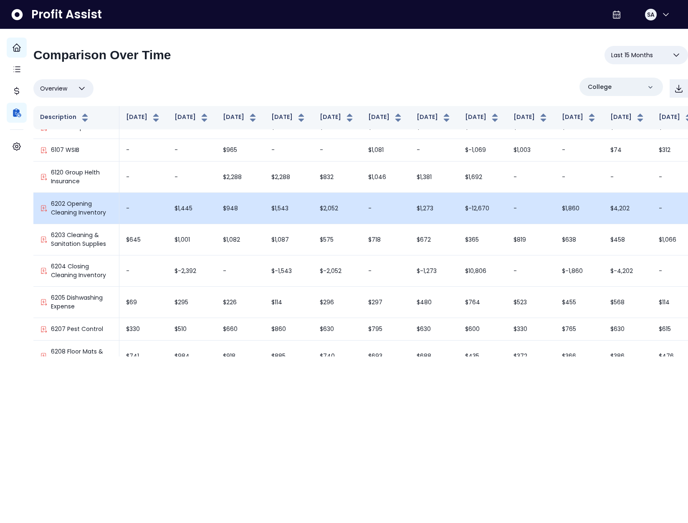
scroll to position [344, 0]
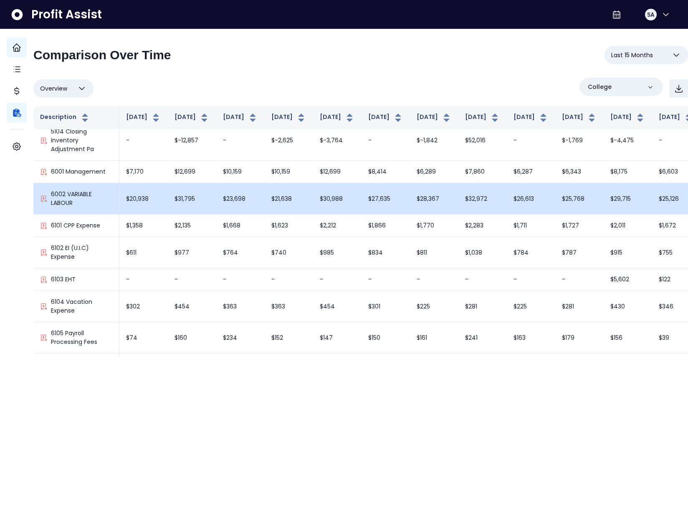
click at [216, 214] on td "$23,698" at bounding box center [240, 198] width 48 height 31
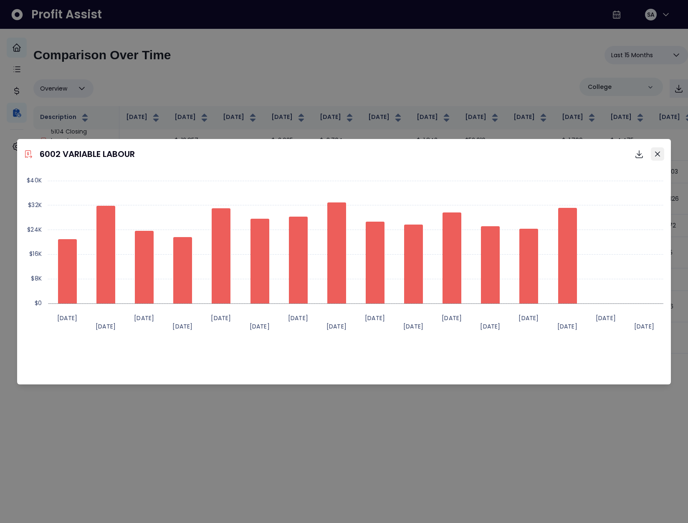
click at [659, 154] on icon "Close" at bounding box center [657, 153] width 5 height 5
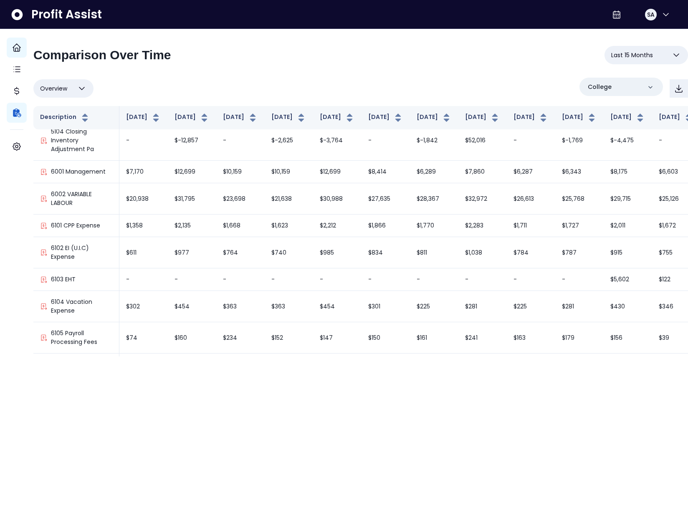
click at [64, 86] on span "Overview" at bounding box center [53, 88] width 27 height 10
click at [88, 144] on icon at bounding box center [83, 148] width 9 height 9
type input "*********"
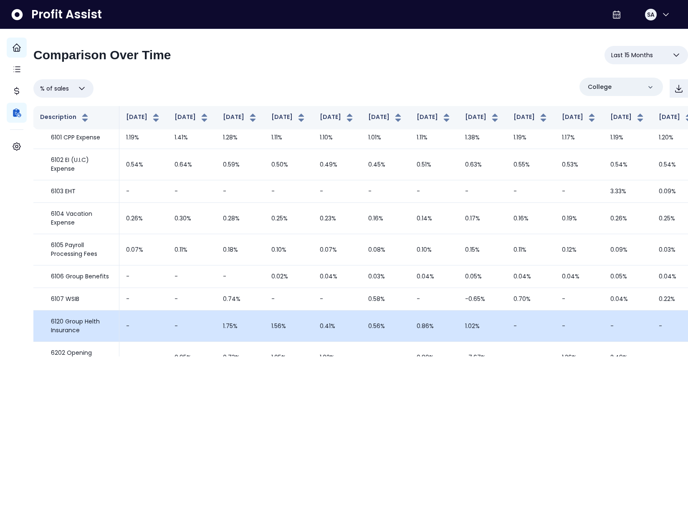
scroll to position [436, 0]
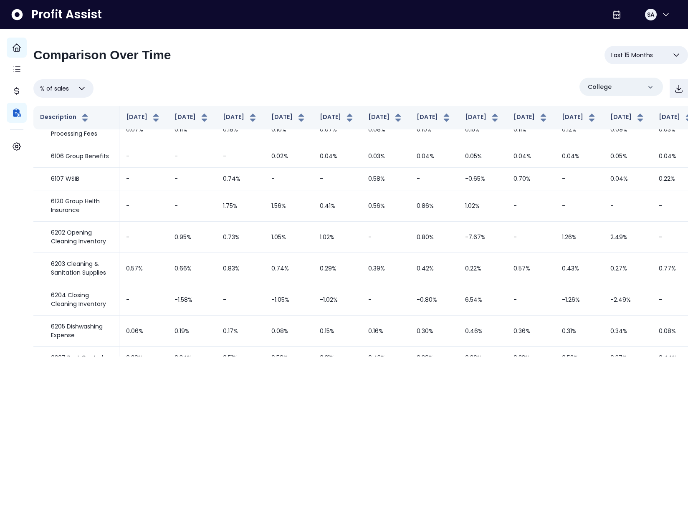
click at [244, 78] on div "% of sales Overview % of cost % of sales % of budget ********* College" at bounding box center [360, 89] width 654 height 22
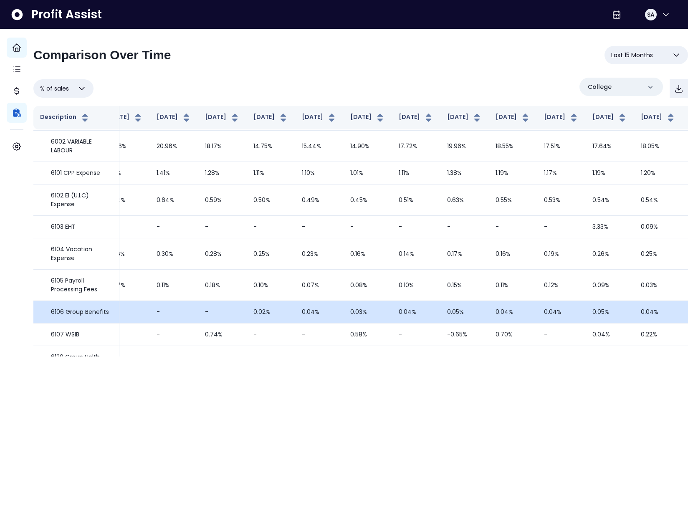
scroll to position [280, 18]
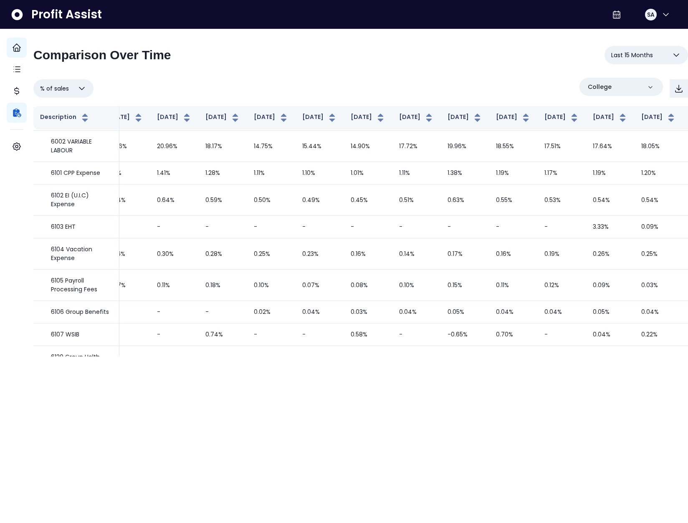
click at [616, 60] on button "Last 15 Months" at bounding box center [645, 55] width 83 height 18
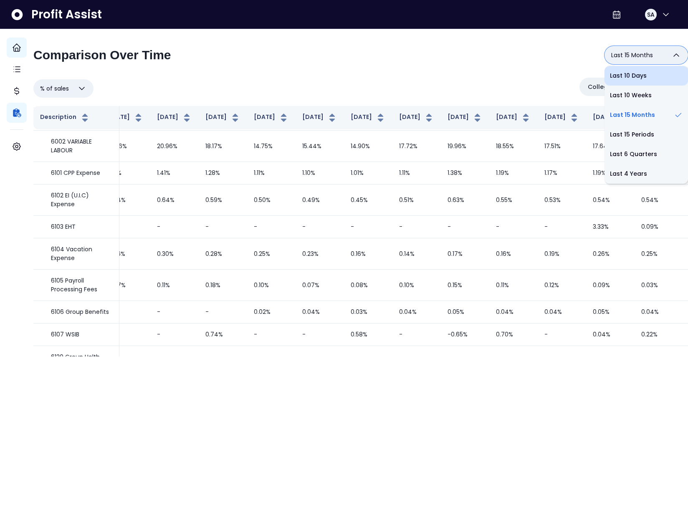
click at [619, 79] on li "Last 10 Days" at bounding box center [645, 76] width 83 height 20
type input "**********"
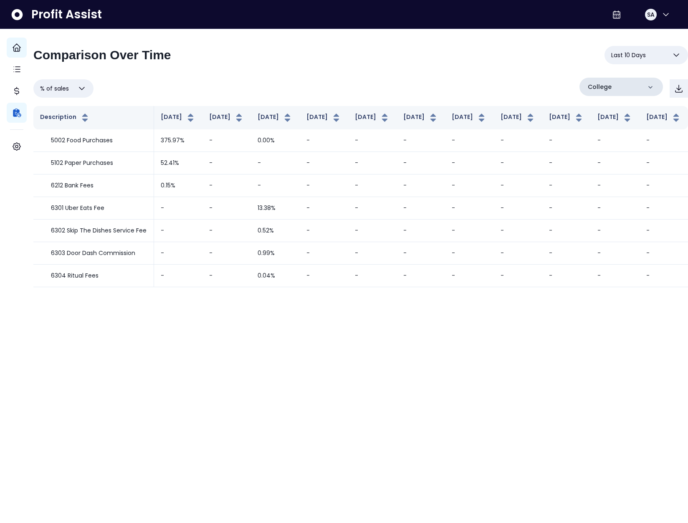
scroll to position [0, 0]
click at [93, 95] on button "% of sales" at bounding box center [63, 88] width 60 height 18
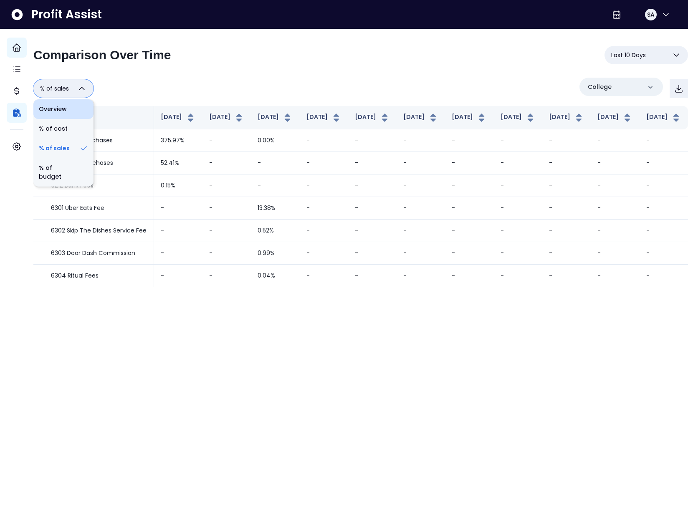
click at [84, 113] on li "Overview" at bounding box center [63, 109] width 60 height 20
type input "********"
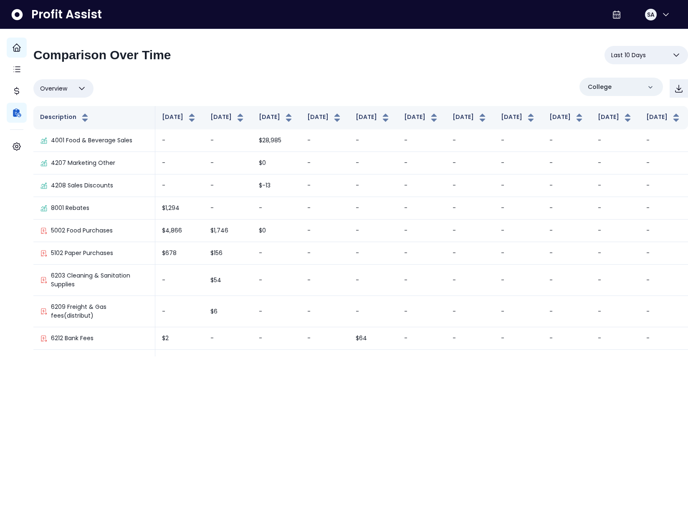
click at [622, 57] on span "Last 10 Days" at bounding box center [628, 55] width 35 height 10
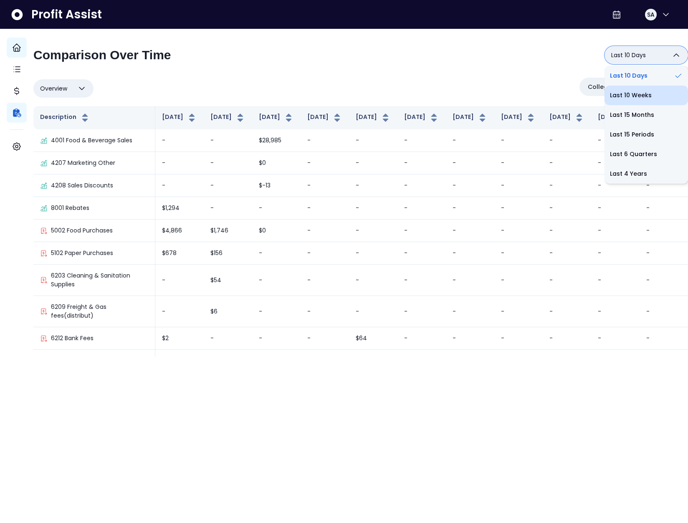
click at [617, 90] on li "Last 10 Weeks" at bounding box center [645, 96] width 83 height 20
type input "**********"
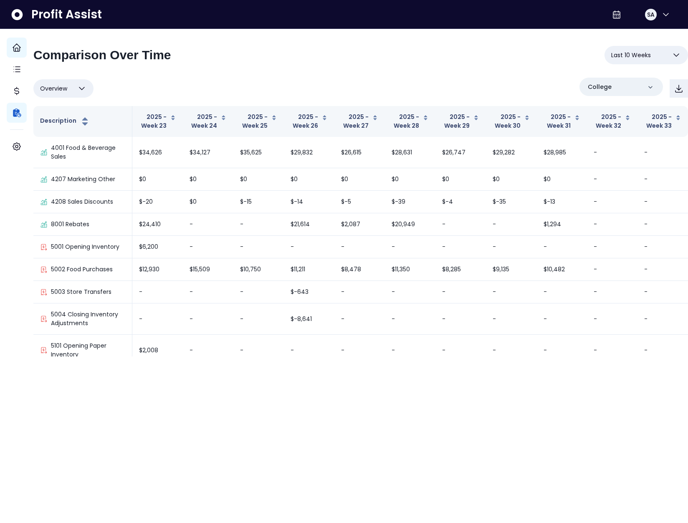
click at [202, 73] on div "**********" at bounding box center [360, 201] width 654 height 310
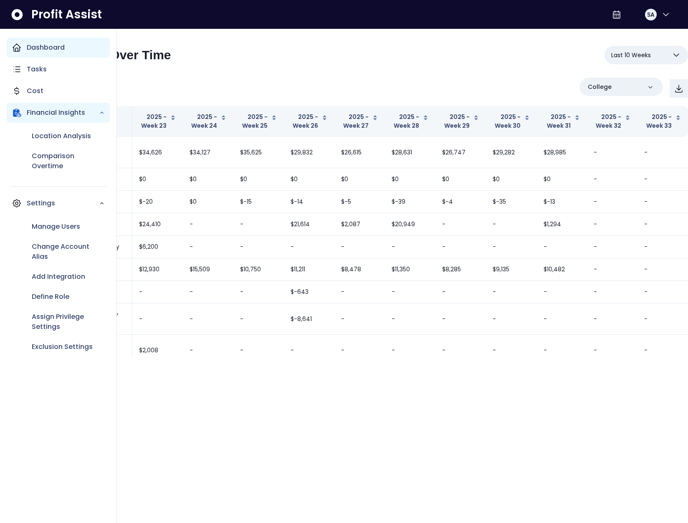
click at [15, 50] on icon "Main navigation" at bounding box center [17, 48] width 10 height 10
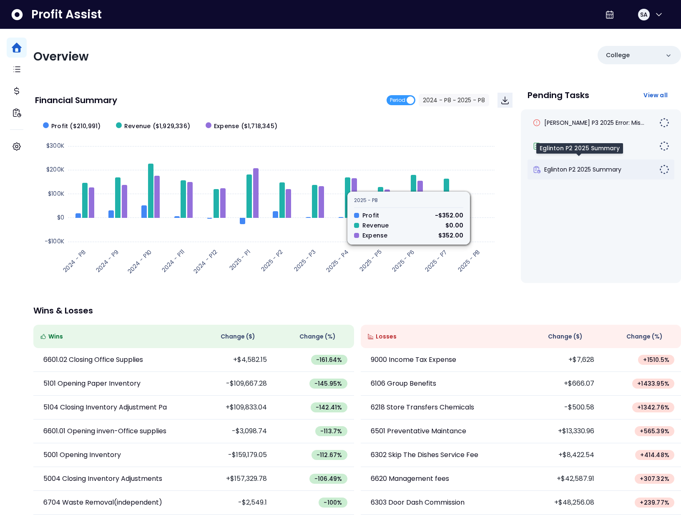
click at [584, 167] on span "Eglinton P2 2025 Summary" at bounding box center [582, 169] width 77 height 8
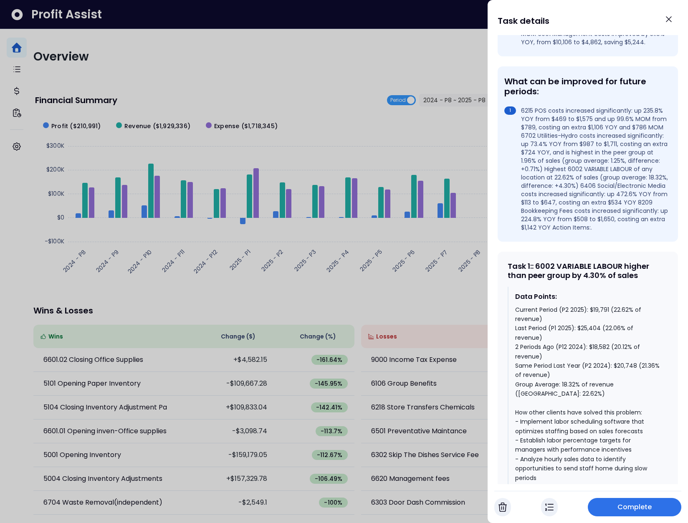
scroll to position [396, 0]
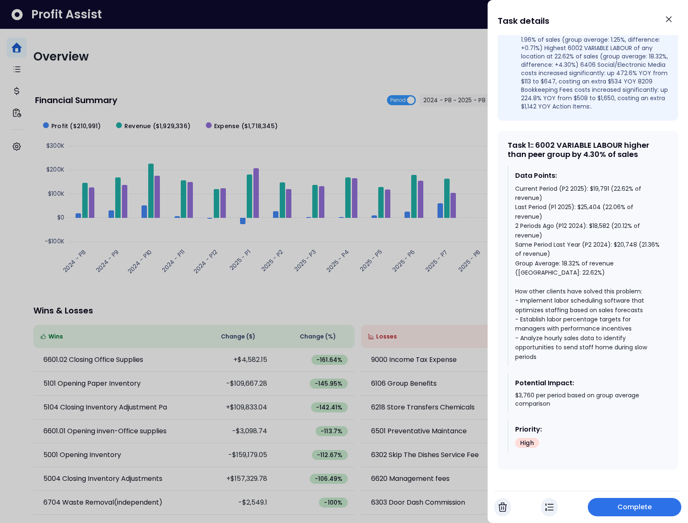
click at [315, 115] on div at bounding box center [344, 261] width 688 height 523
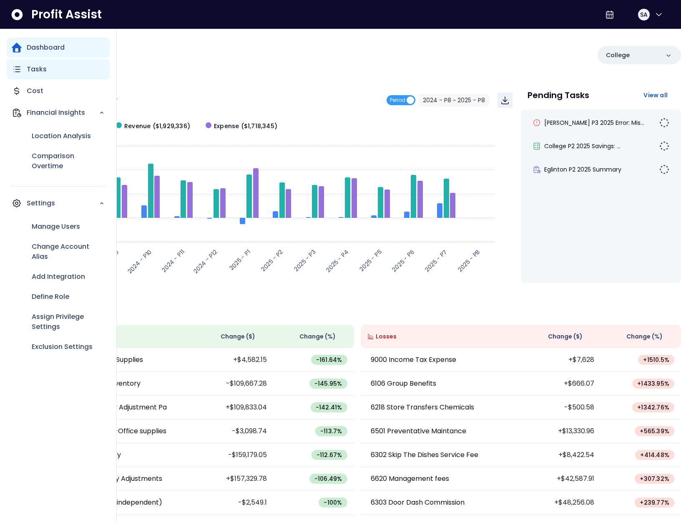
click at [36, 67] on p "Tasks" at bounding box center [37, 69] width 20 height 10
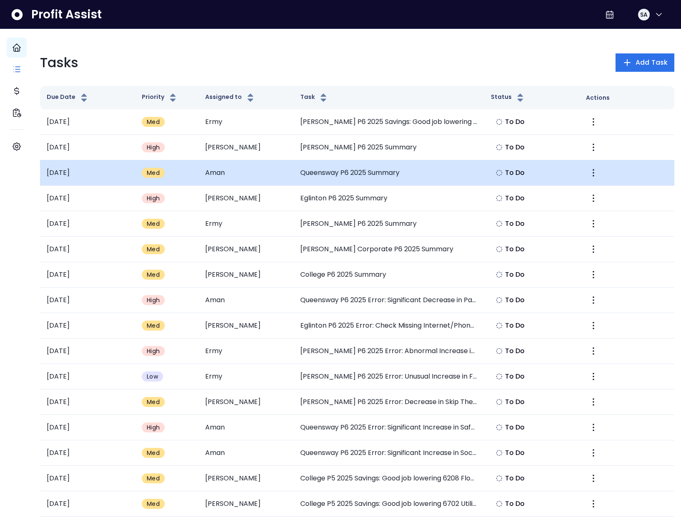
click at [333, 177] on td "Queensway P6 2025 Summary" at bounding box center [389, 172] width 190 height 25
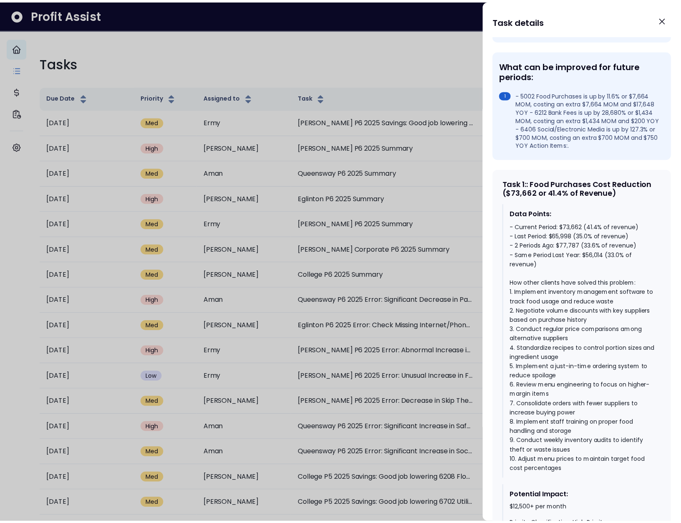
scroll to position [243, 0]
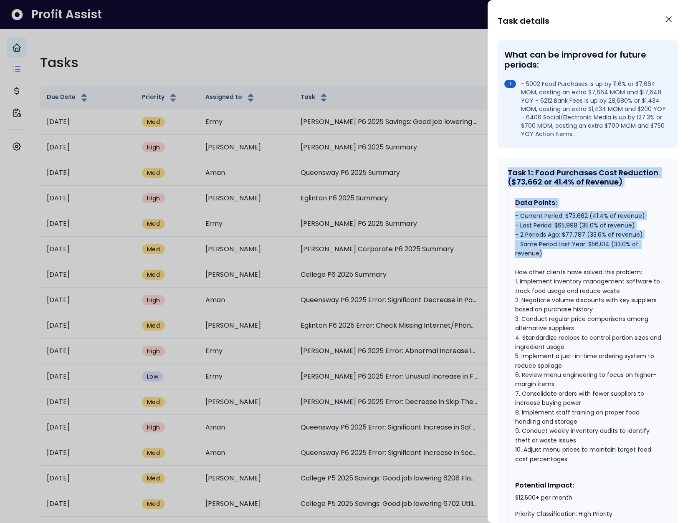
drag, startPoint x: 560, startPoint y: 262, endPoint x: 494, endPoint y: 177, distance: 108.2
click at [494, 177] on div "Queensway P6 2025 Summary Status Not yet Started Priority Medium Assigned to Du…" at bounding box center [587, 279] width 200 height 488
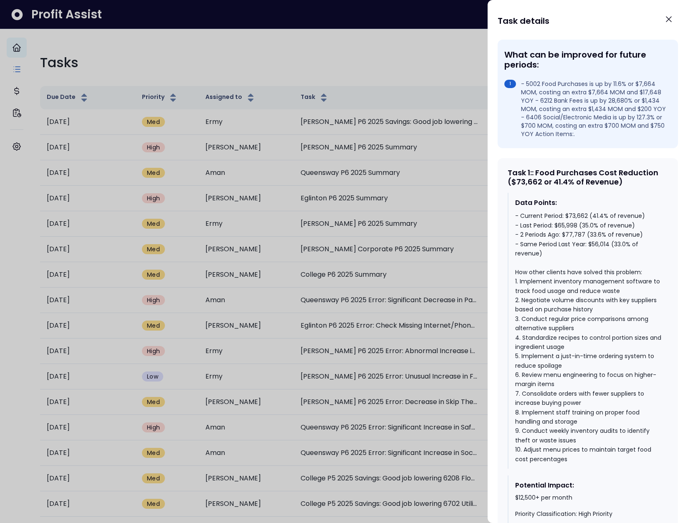
click at [282, 49] on div at bounding box center [344, 261] width 688 height 523
